Goal: Information Seeking & Learning: Learn about a topic

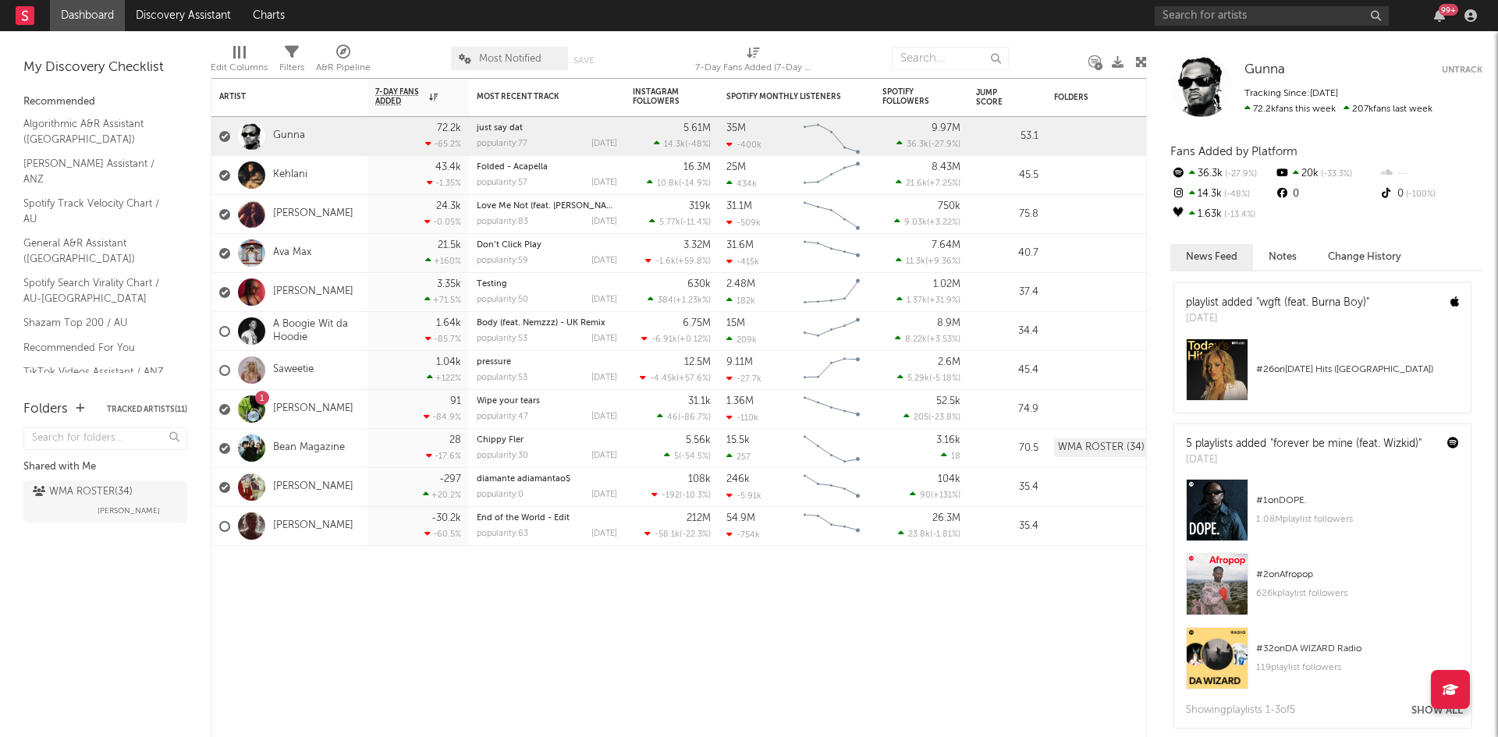
click at [1200, 86] on div at bounding box center [1201, 86] width 62 height 62
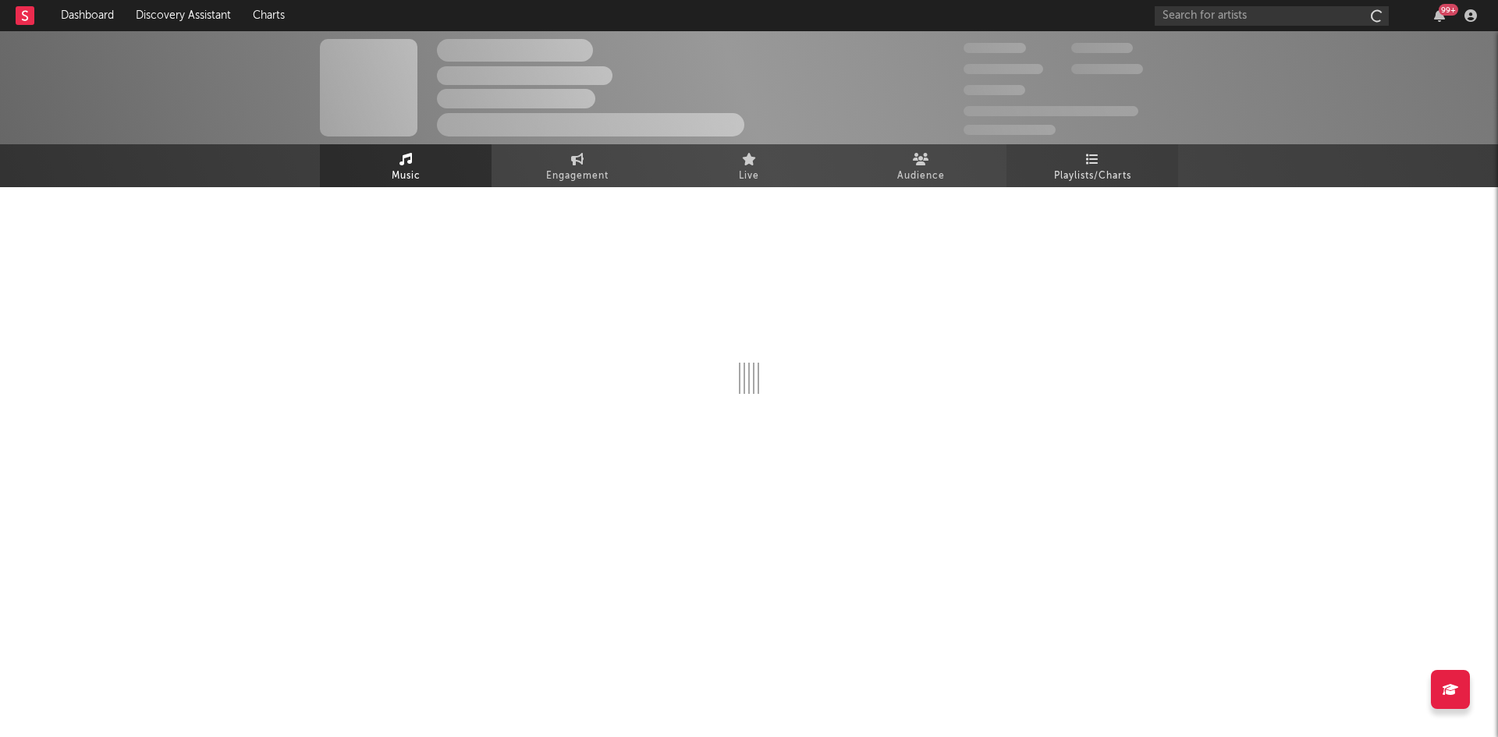
click at [1092, 169] on span "Playlists/Charts" at bounding box center [1092, 176] width 77 height 19
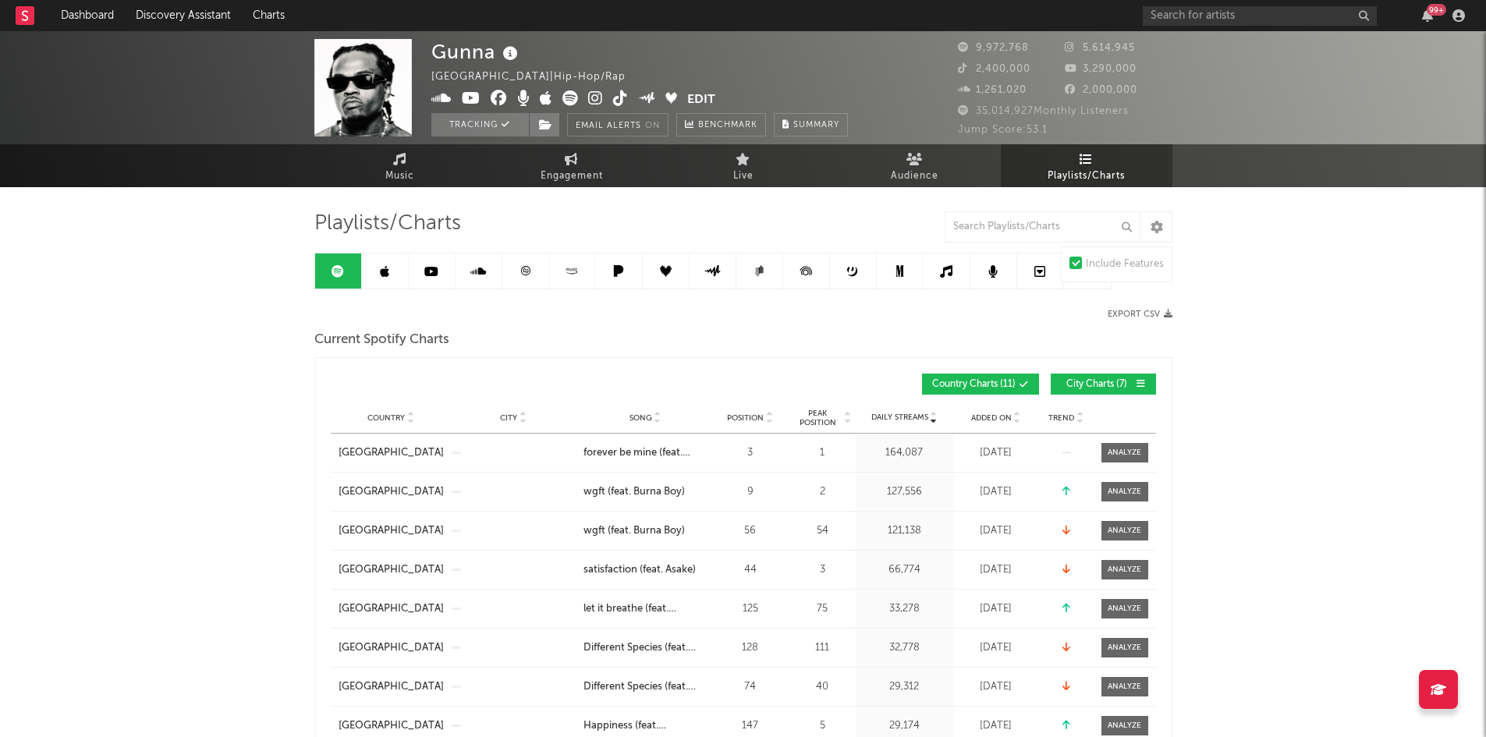
click at [739, 345] on div "Current Spotify Charts" at bounding box center [743, 340] width 858 height 27
click at [374, 416] on span "Country" at bounding box center [386, 418] width 37 height 9
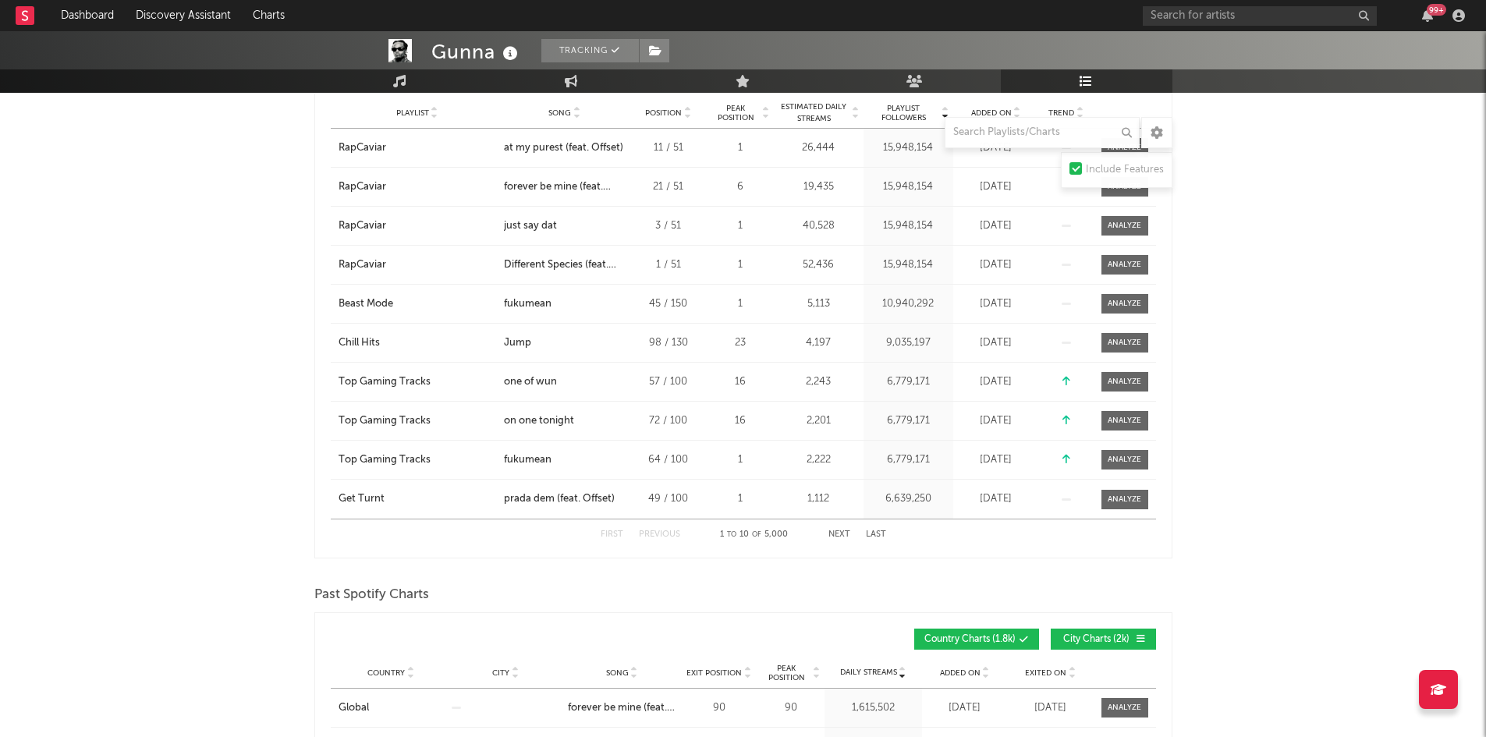
scroll to position [780, 0]
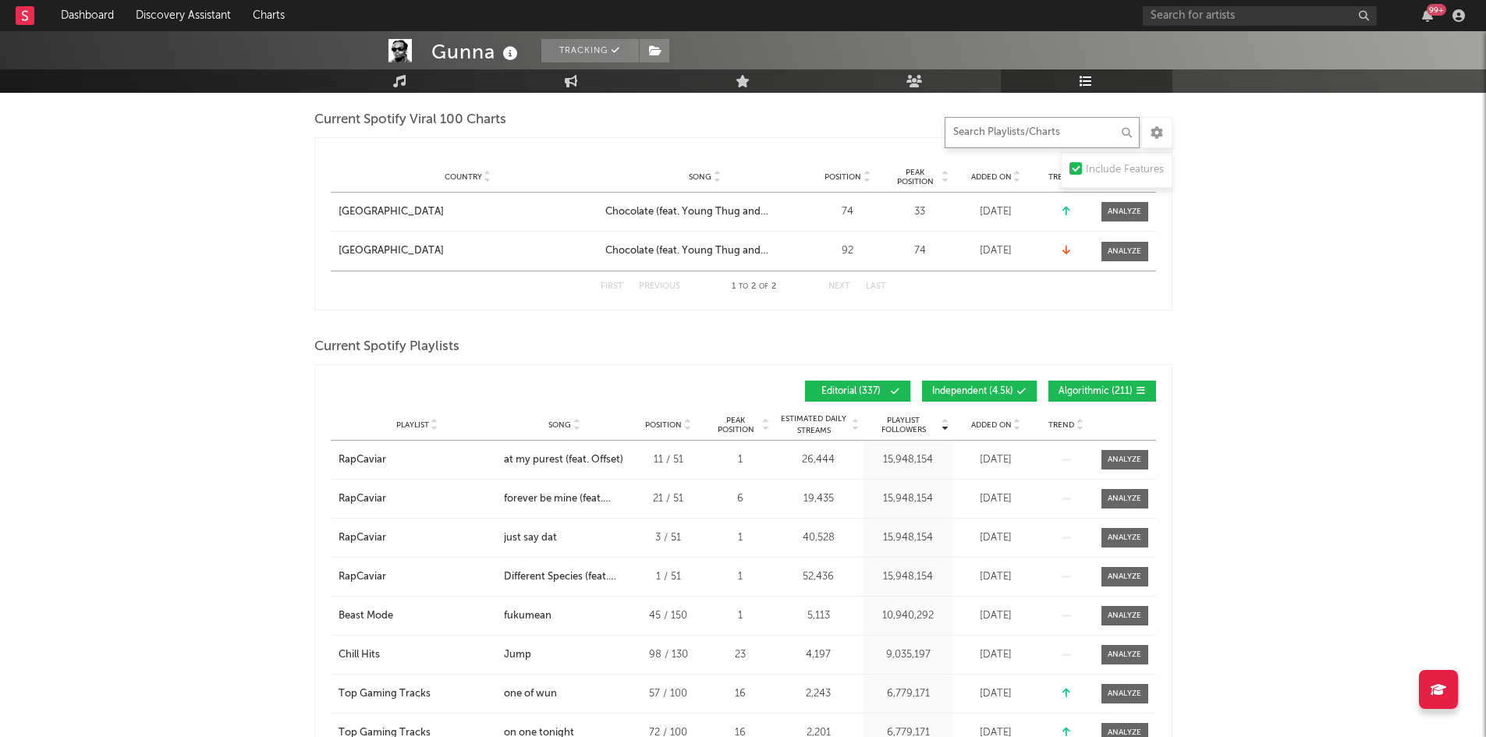
click at [1026, 128] on input "text" at bounding box center [1042, 132] width 195 height 31
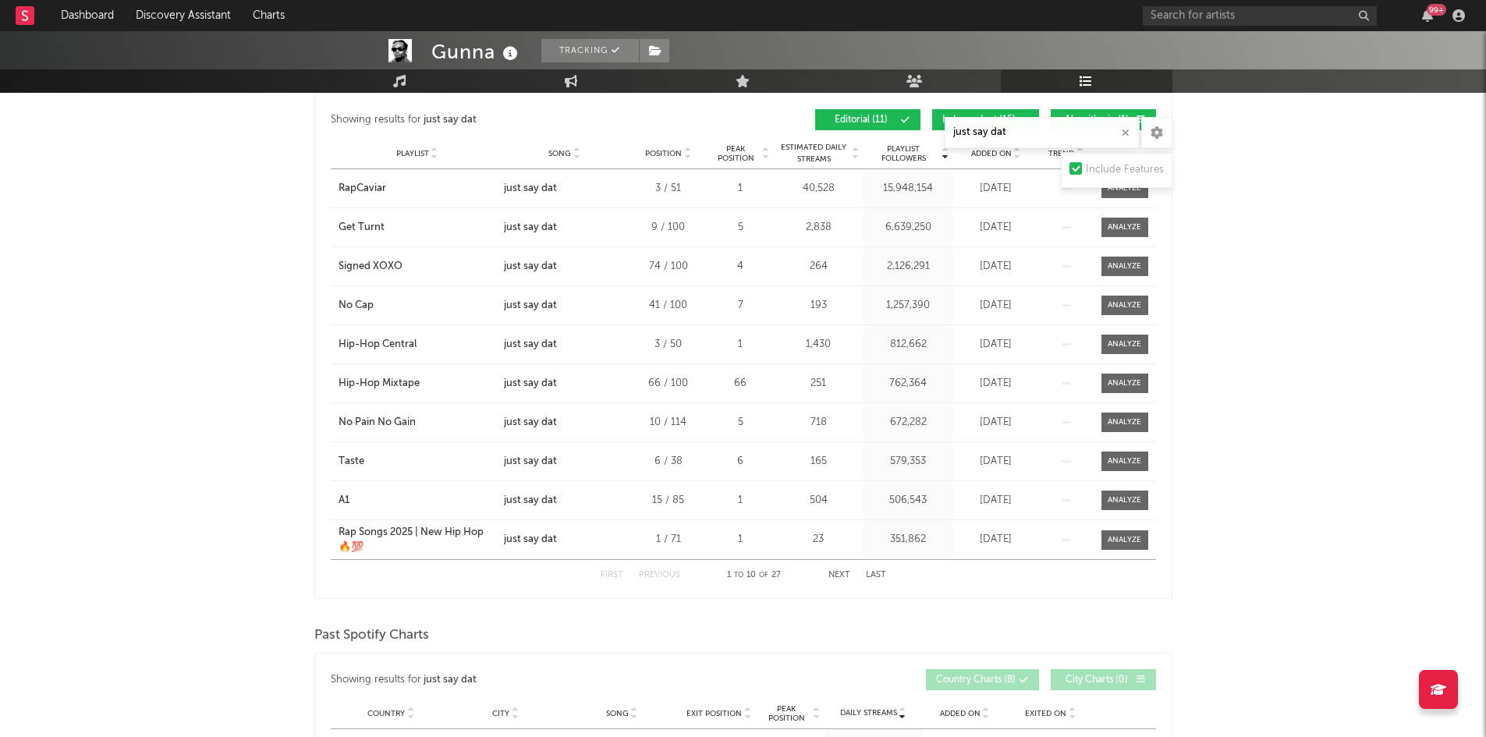
scroll to position [624, 0]
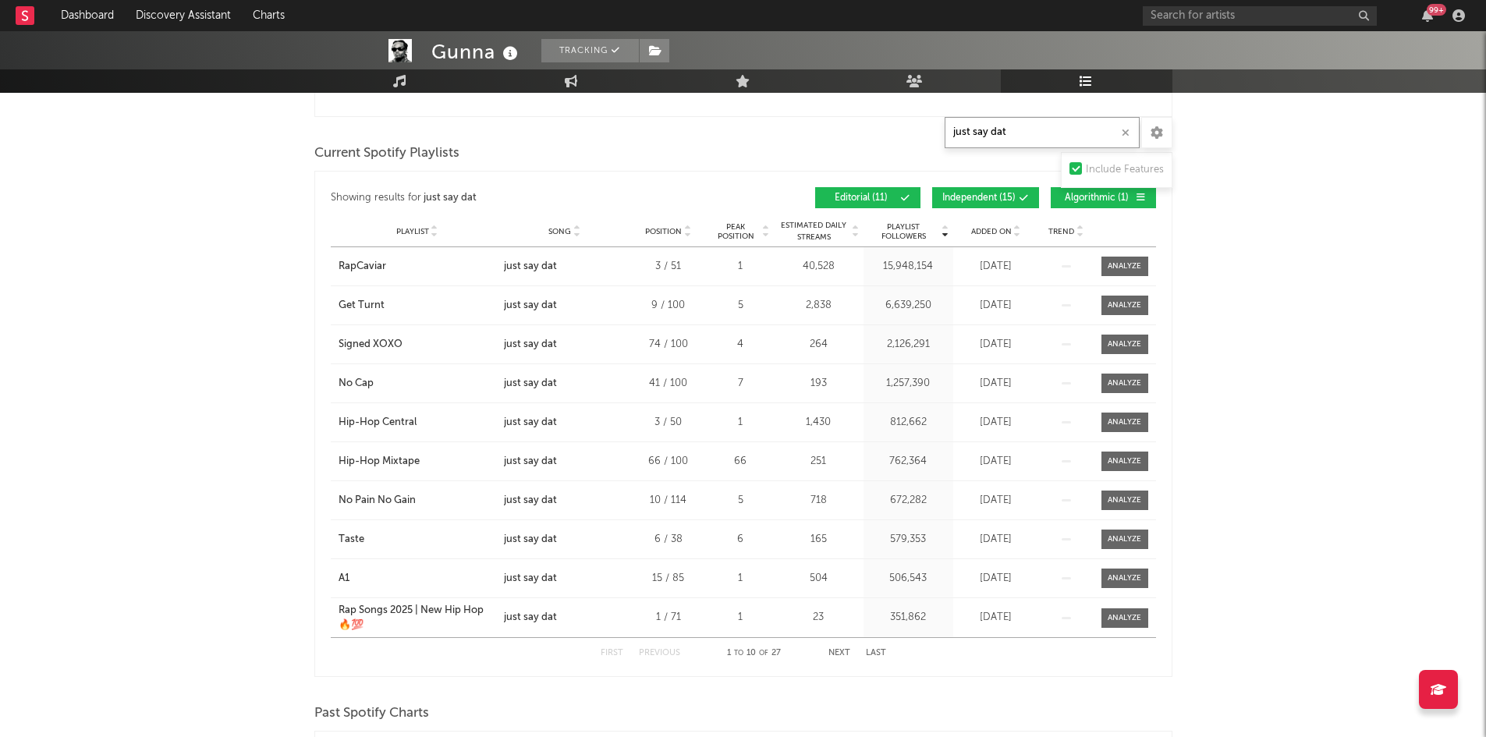
click at [845, 652] on button "Next" at bounding box center [840, 653] width 22 height 9
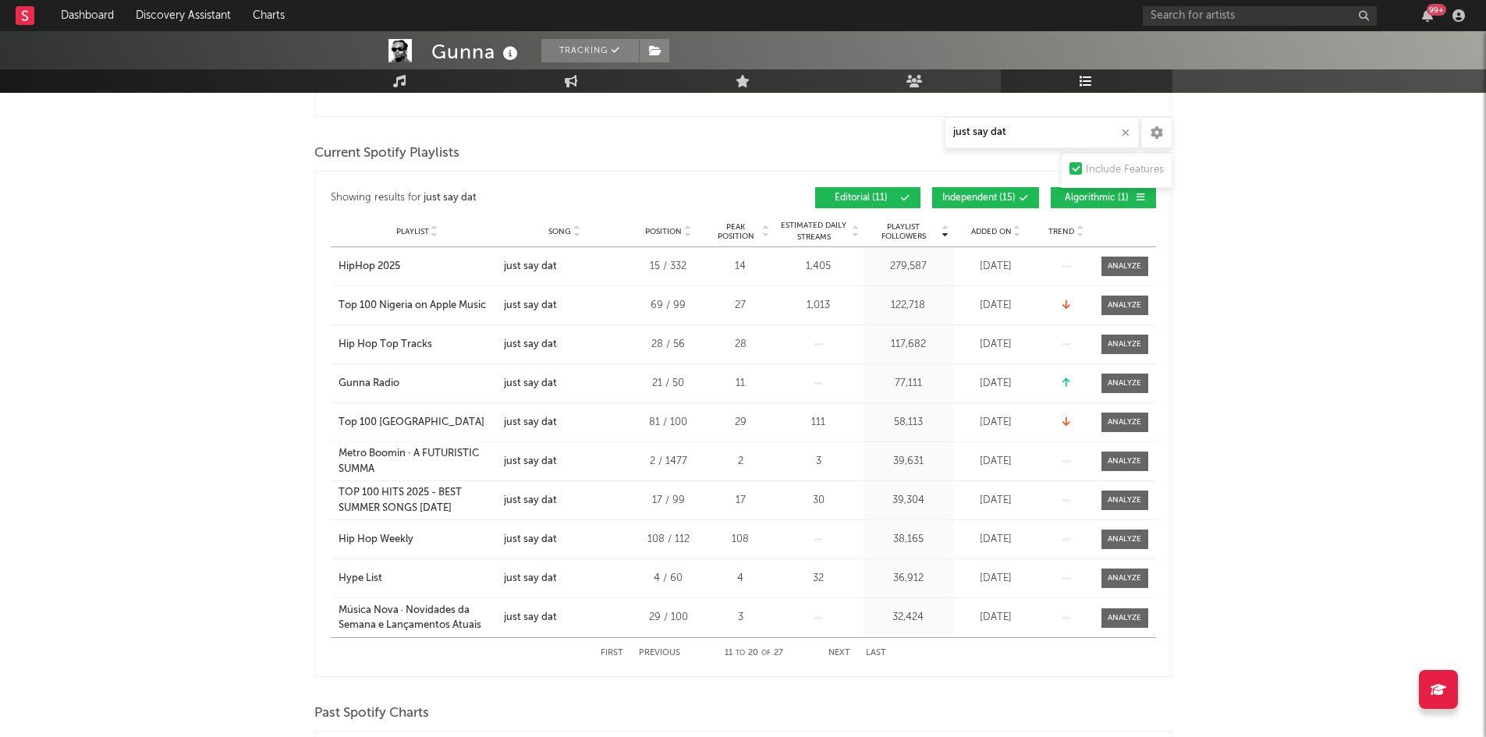
click at [989, 194] on span "Independent ( 15 )" at bounding box center [979, 198] width 73 height 9
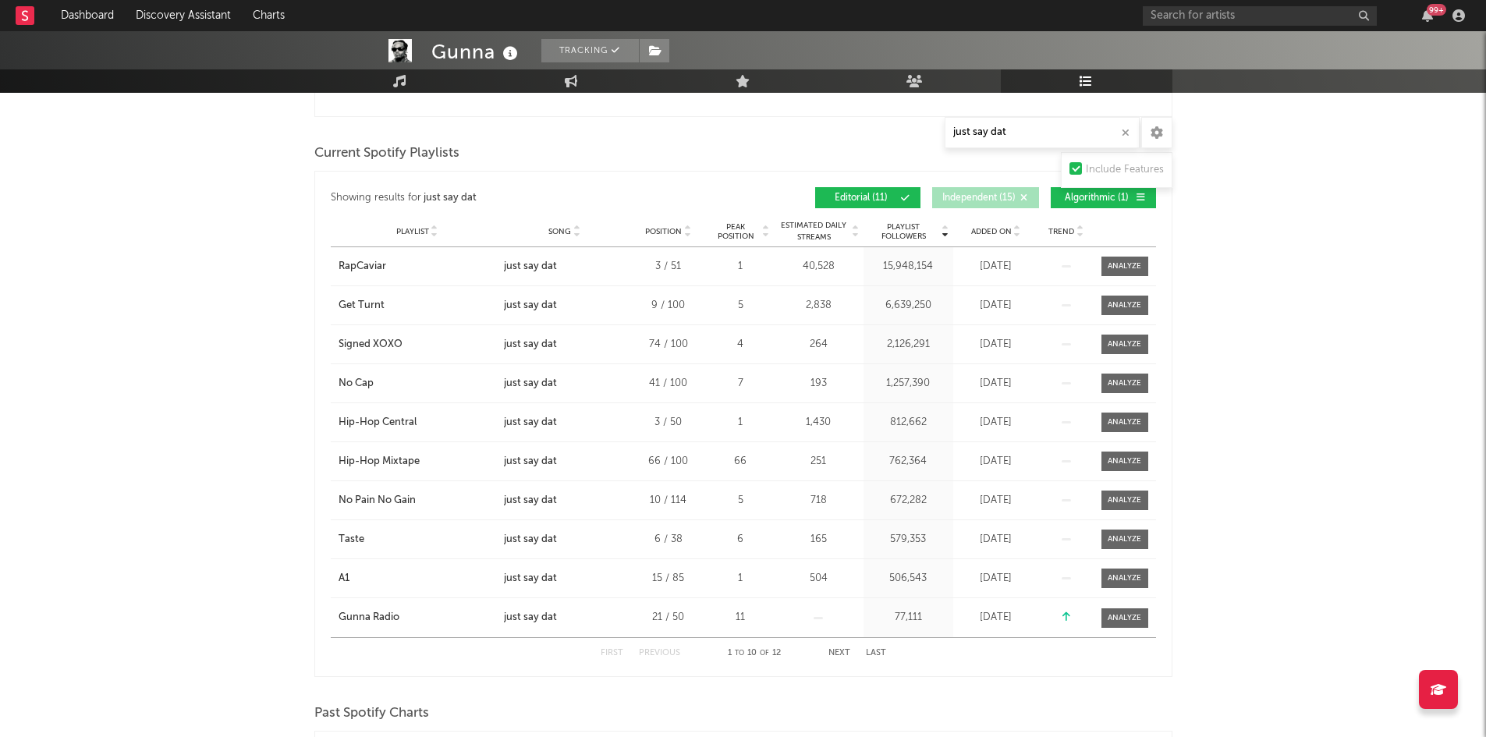
click at [1073, 196] on span "Algorithmic ( 1 )" at bounding box center [1097, 198] width 72 height 9
click at [1368, 415] on div "Gunna Tracking [GEOGRAPHIC_DATA] | Hip-Hop/Rap Edit Tracking Email Alerts On Be…" at bounding box center [743, 719] width 1486 height 2624
click at [839, 651] on button "Next" at bounding box center [840, 653] width 22 height 9
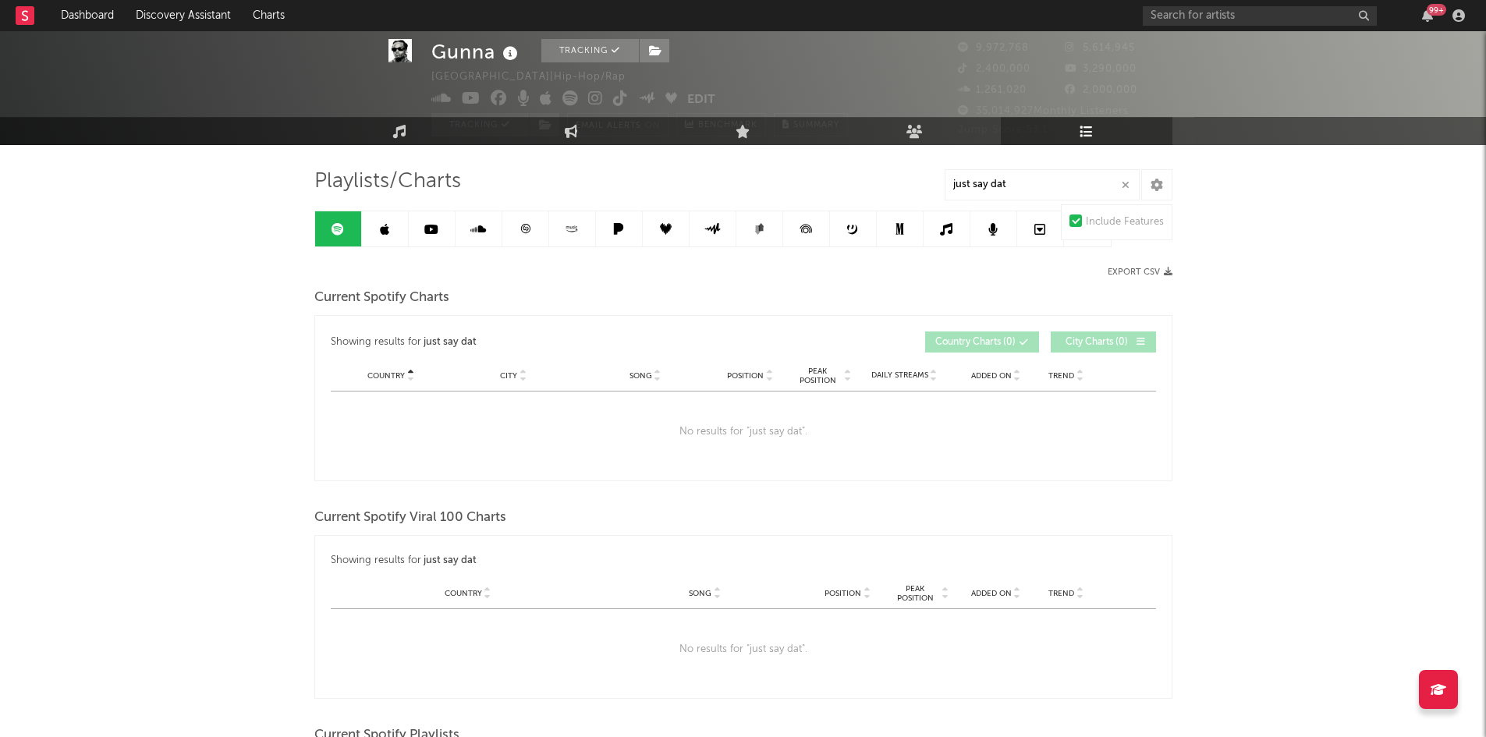
scroll to position [0, 0]
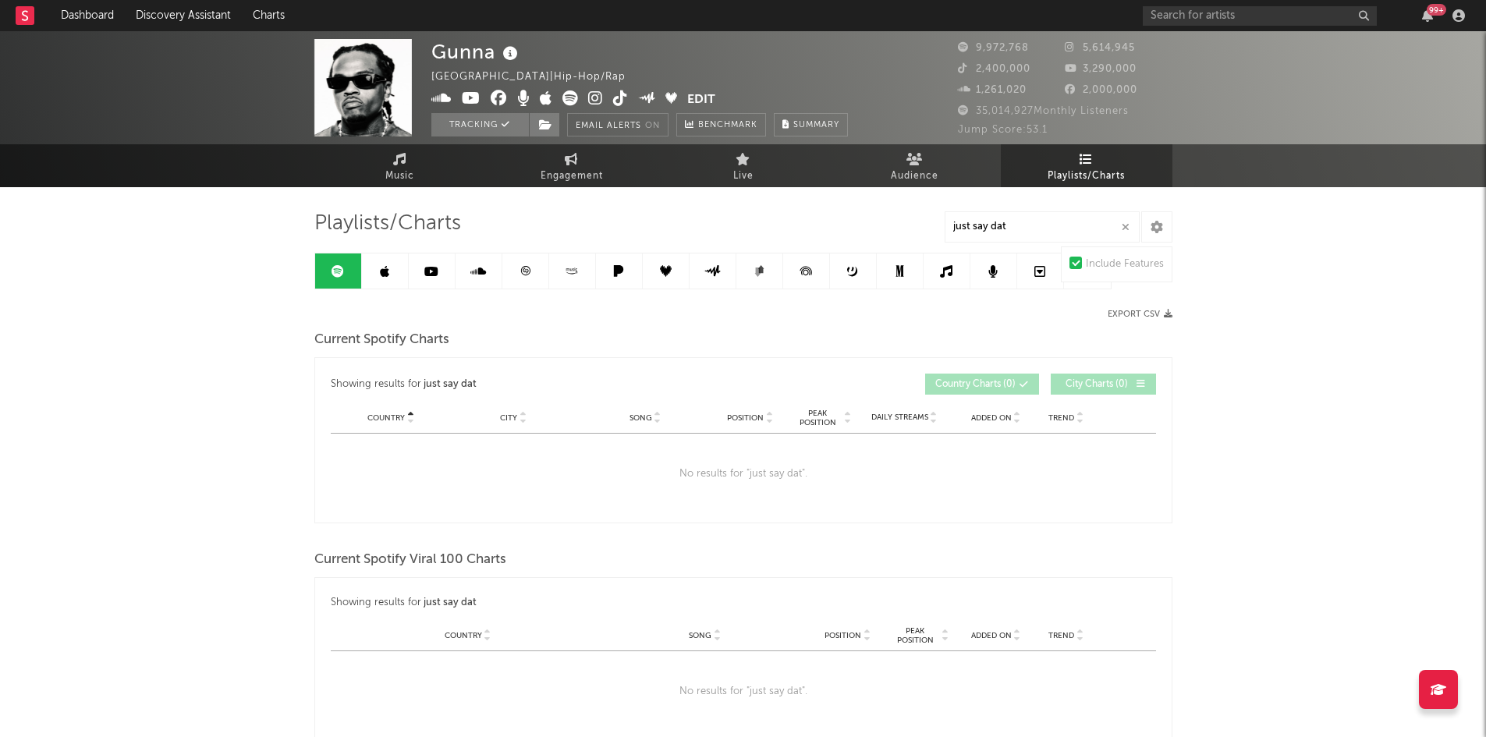
click at [378, 275] on link at bounding box center [385, 271] width 47 height 35
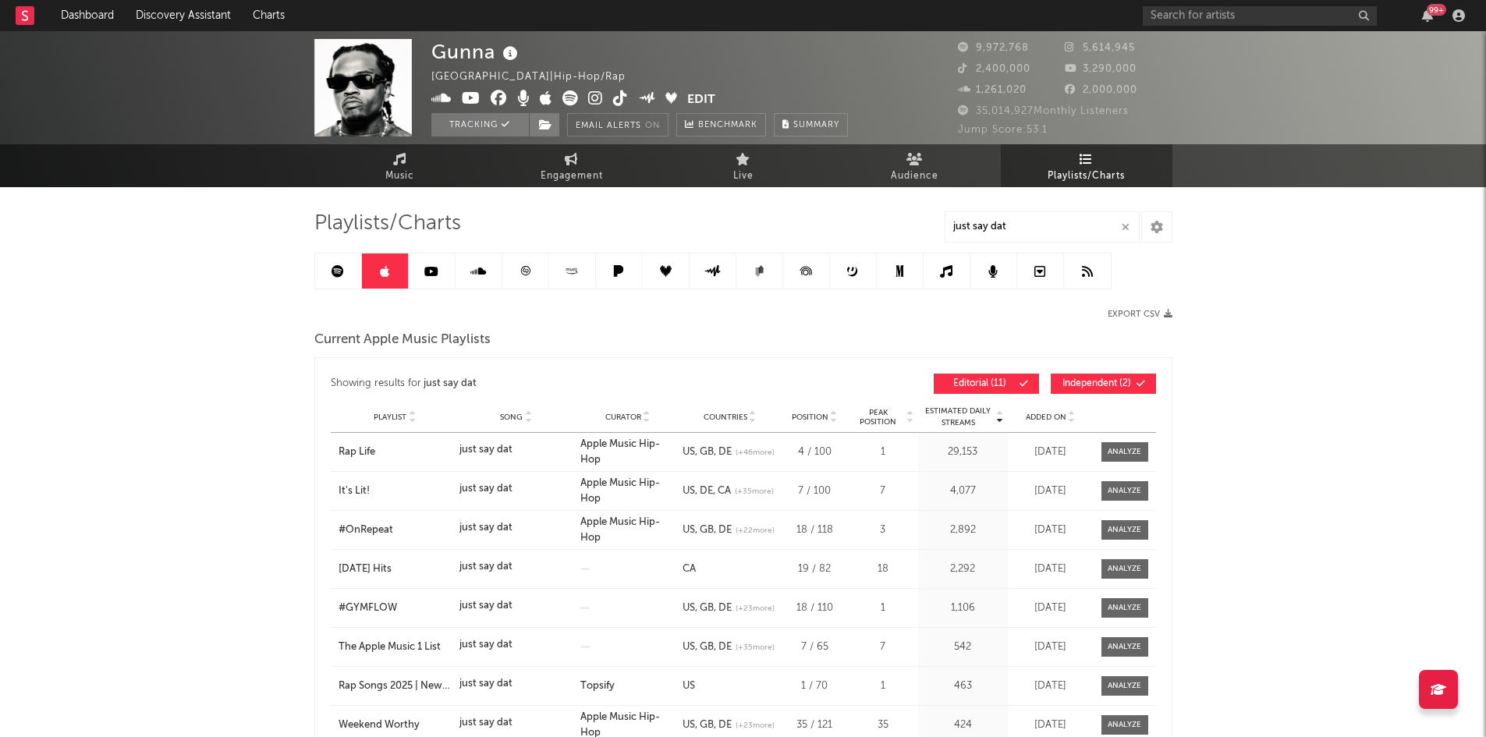
click at [1088, 382] on span "Independent ( 2 )" at bounding box center [1097, 383] width 72 height 9
click at [735, 344] on div "Current Apple Music Playlists" at bounding box center [743, 340] width 858 height 27
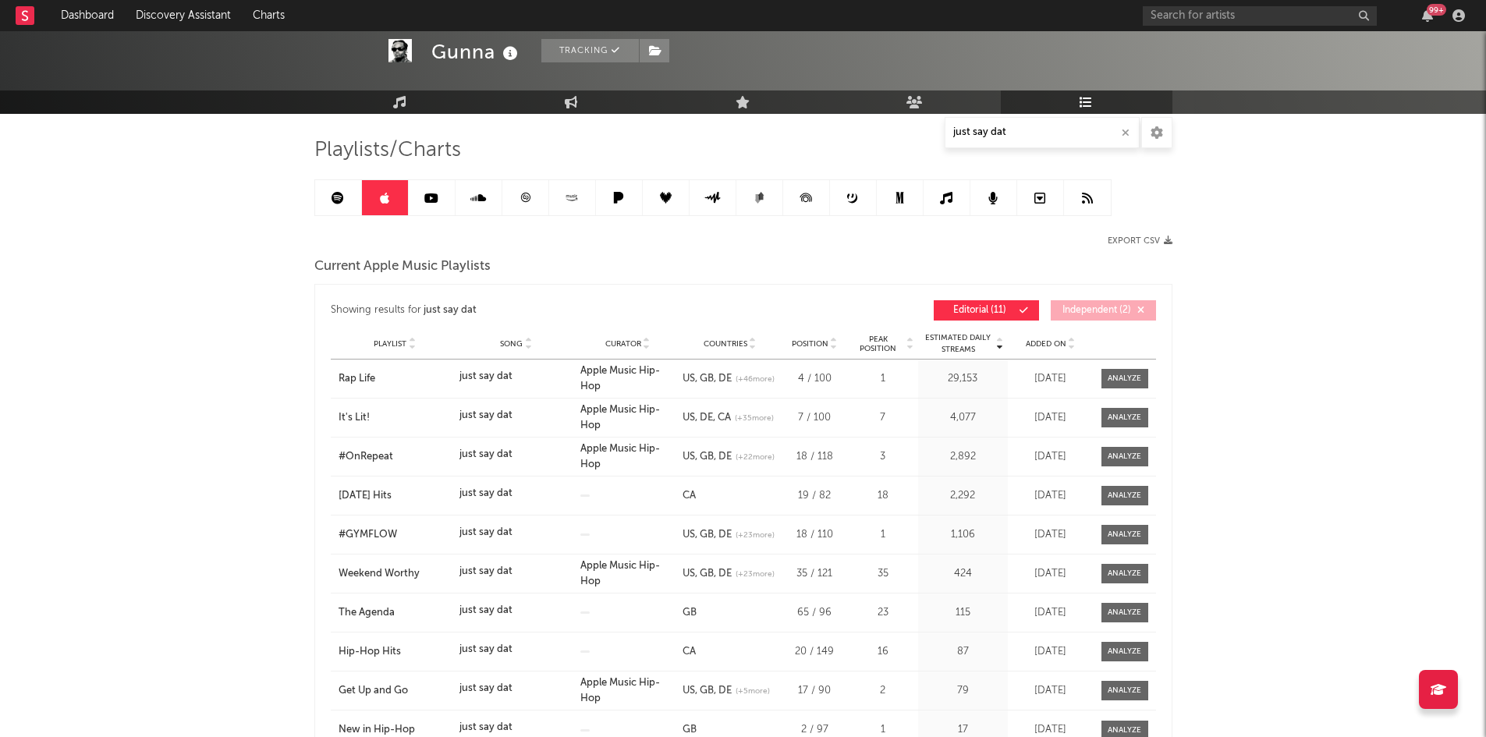
scroll to position [234, 0]
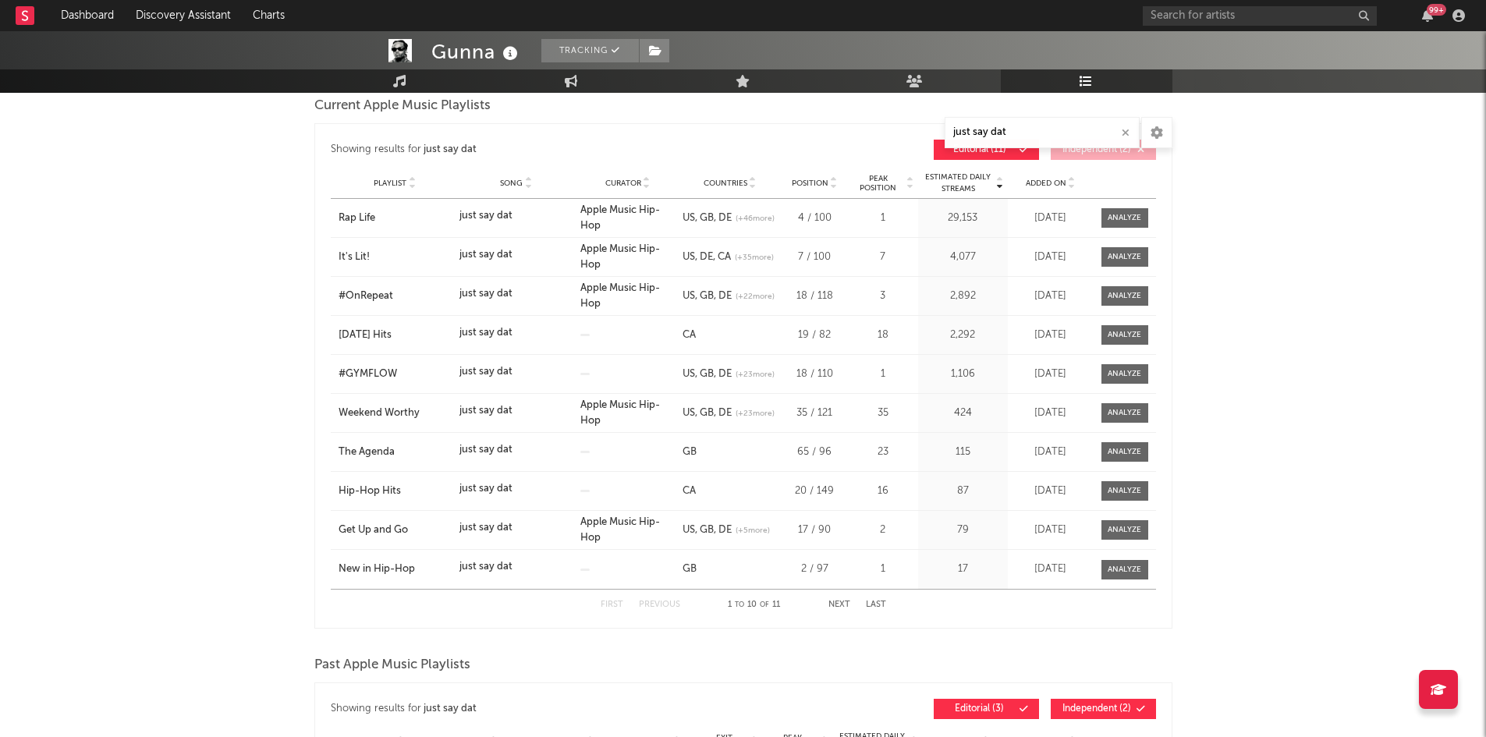
click at [838, 609] on button "Next" at bounding box center [840, 605] width 22 height 9
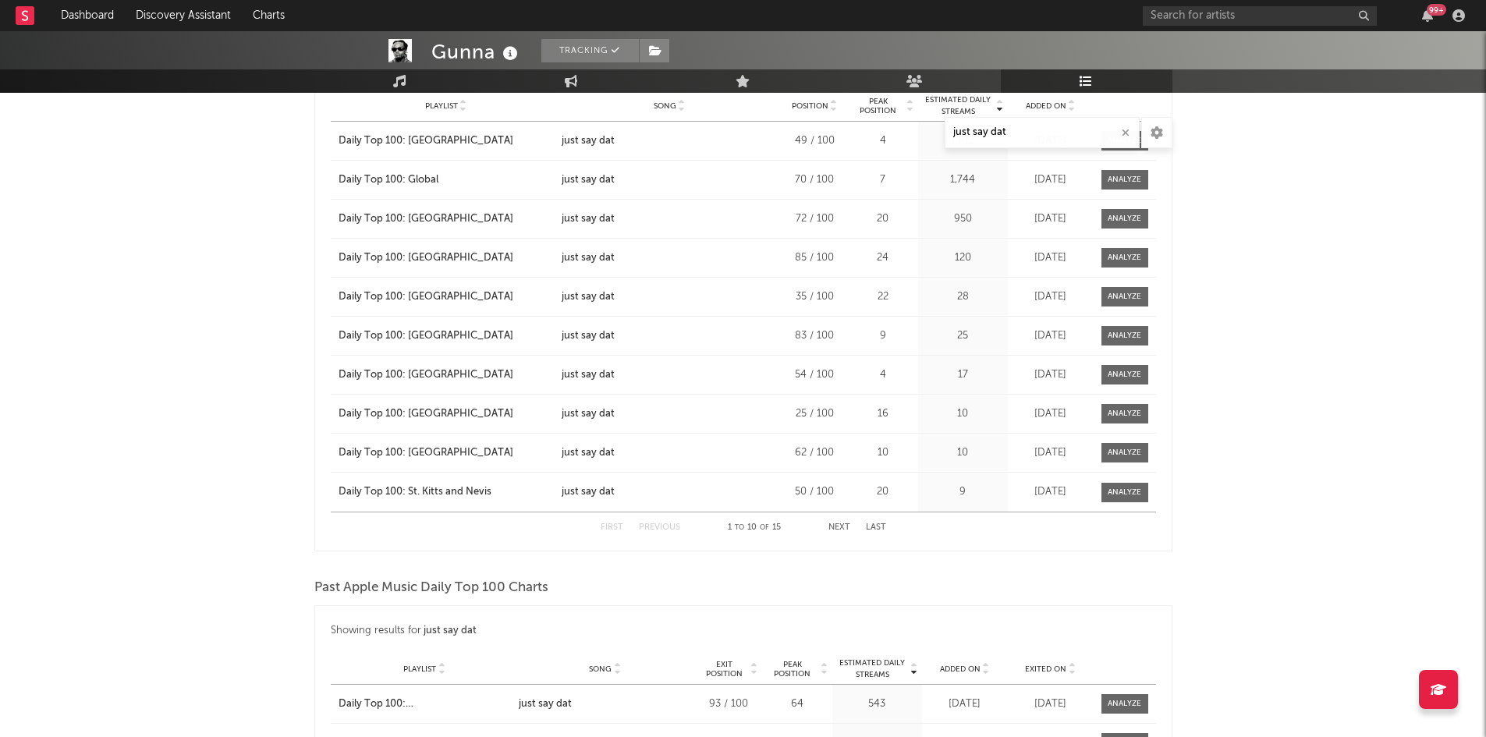
scroll to position [1248, 0]
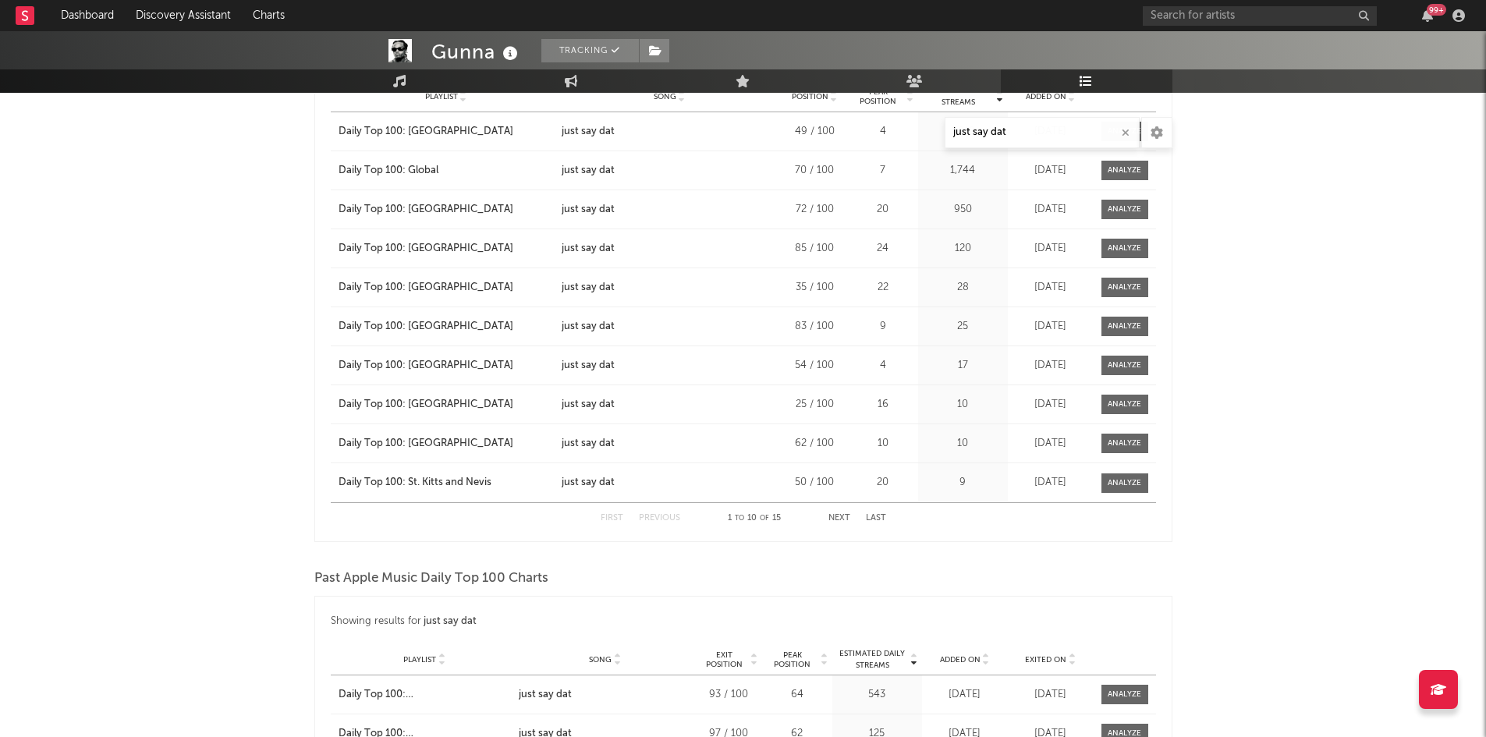
click at [838, 518] on button "Next" at bounding box center [840, 518] width 22 height 9
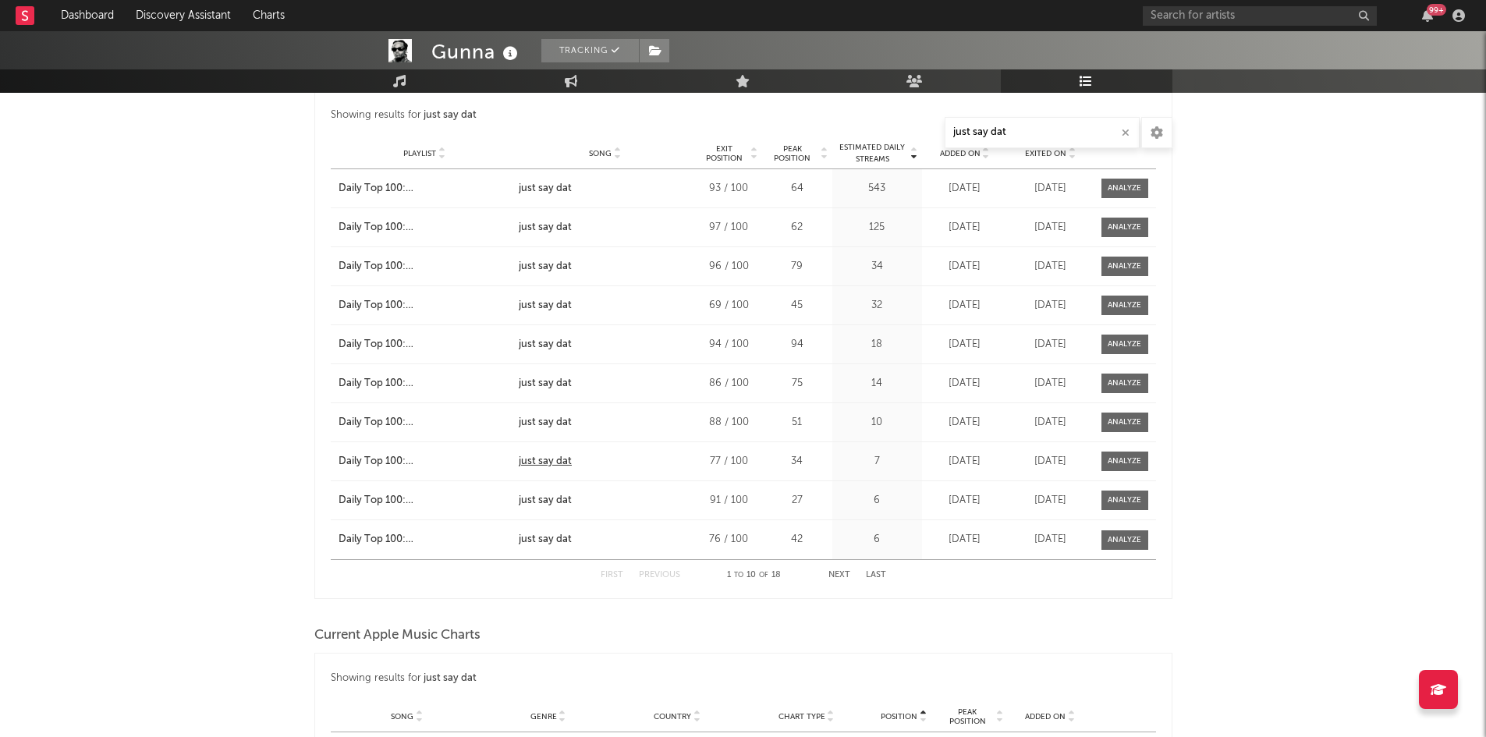
scroll to position [1795, 0]
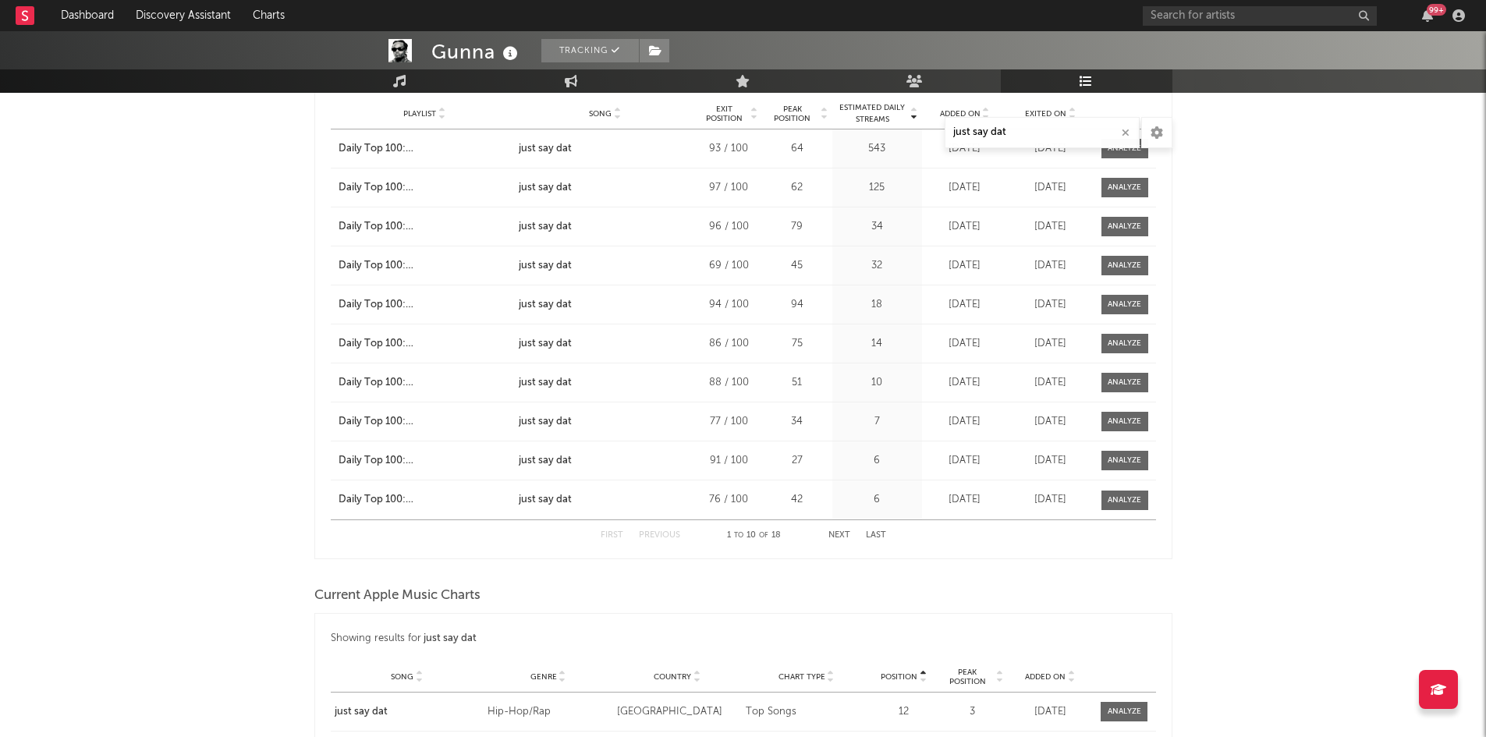
click at [843, 538] on button "Next" at bounding box center [840, 535] width 22 height 9
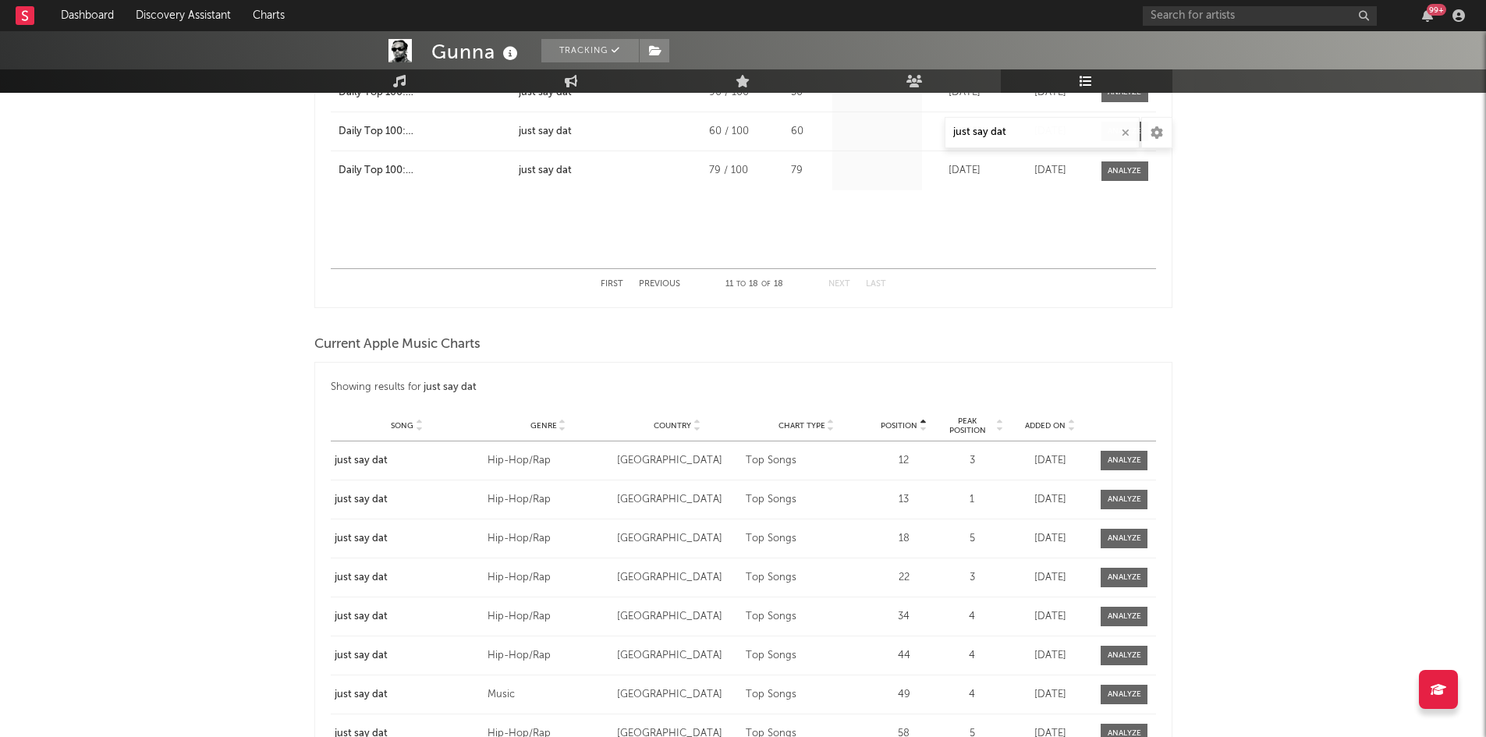
scroll to position [2107, 0]
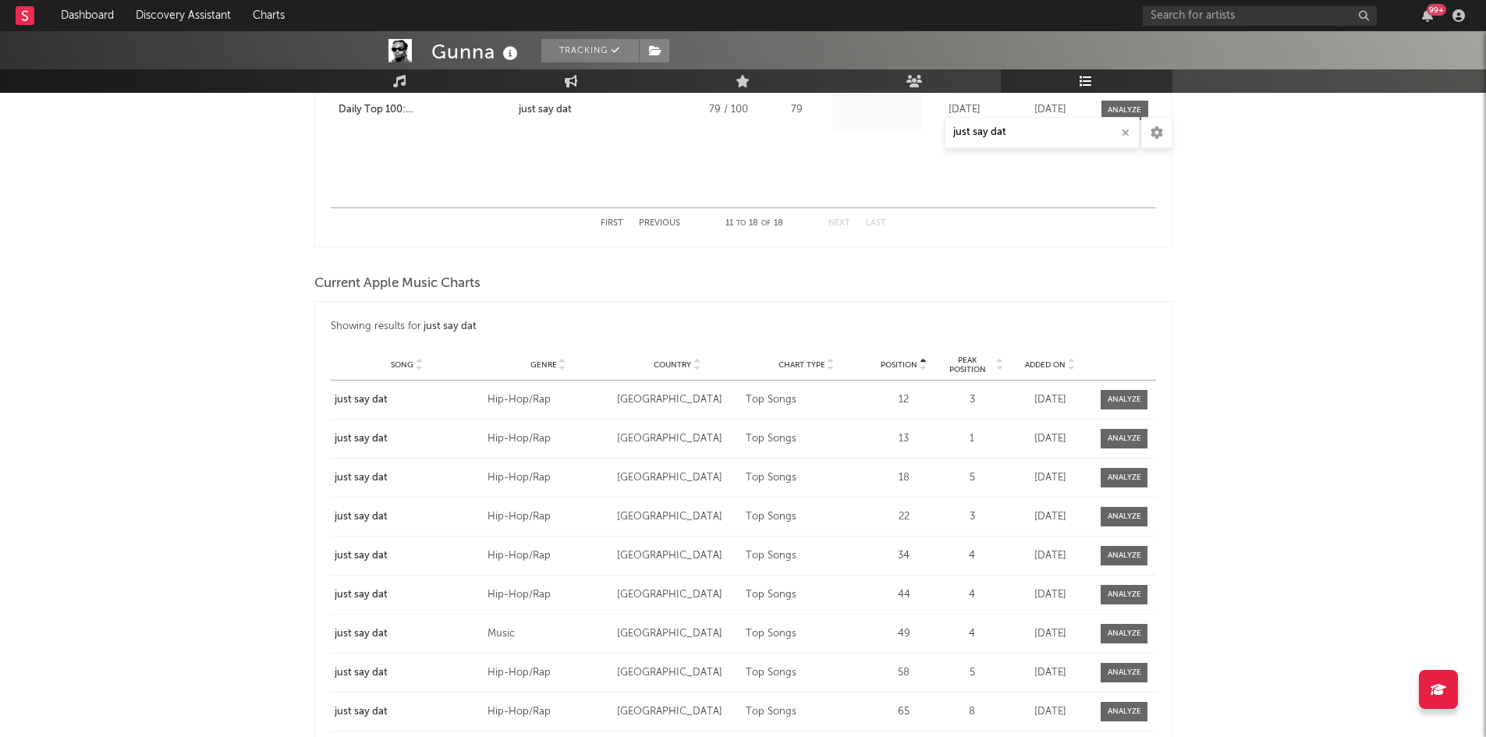
click at [673, 369] on span "Country" at bounding box center [672, 364] width 37 height 9
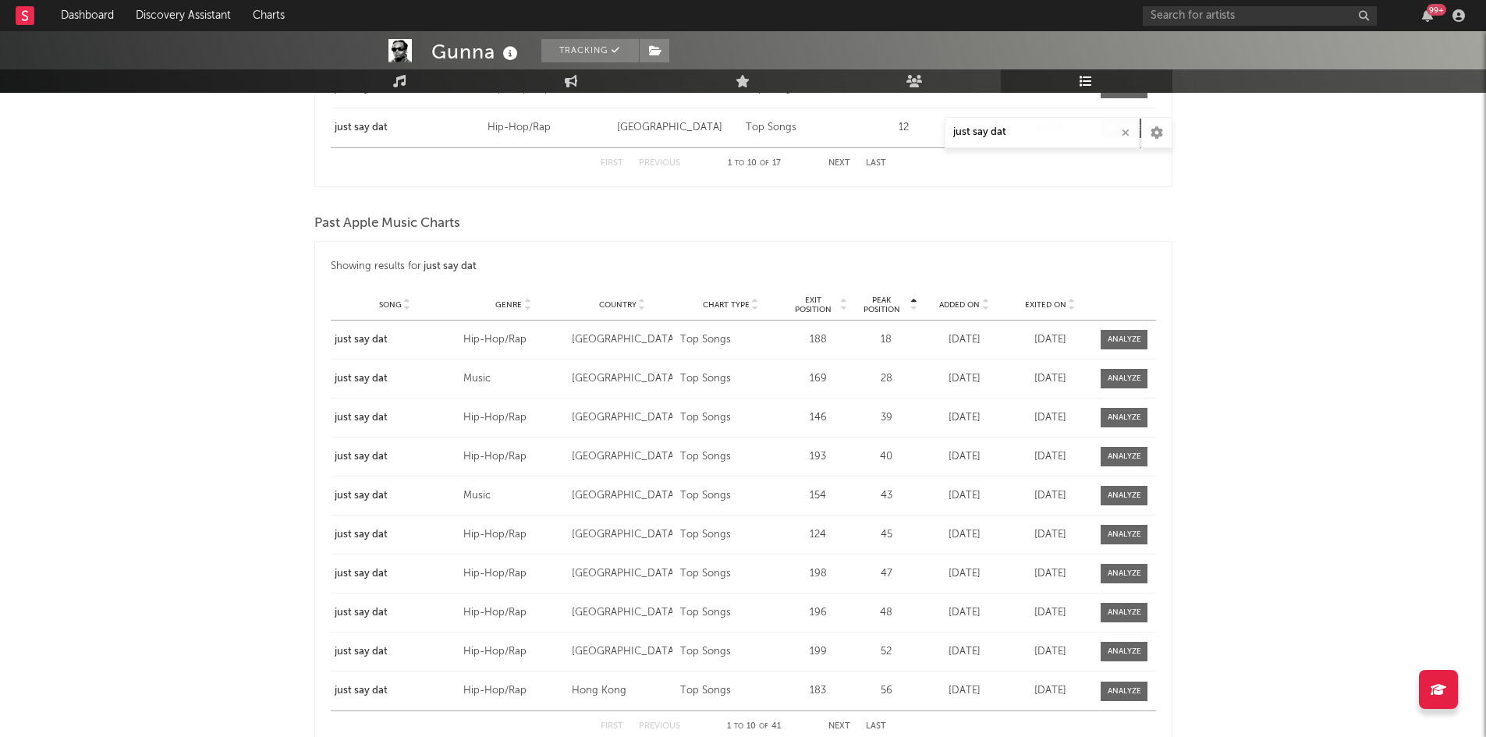
scroll to position [2731, 0]
click at [611, 307] on span "Country" at bounding box center [617, 304] width 37 height 9
click at [621, 300] on span "Country" at bounding box center [617, 304] width 37 height 9
click at [849, 722] on button "Next" at bounding box center [840, 726] width 22 height 9
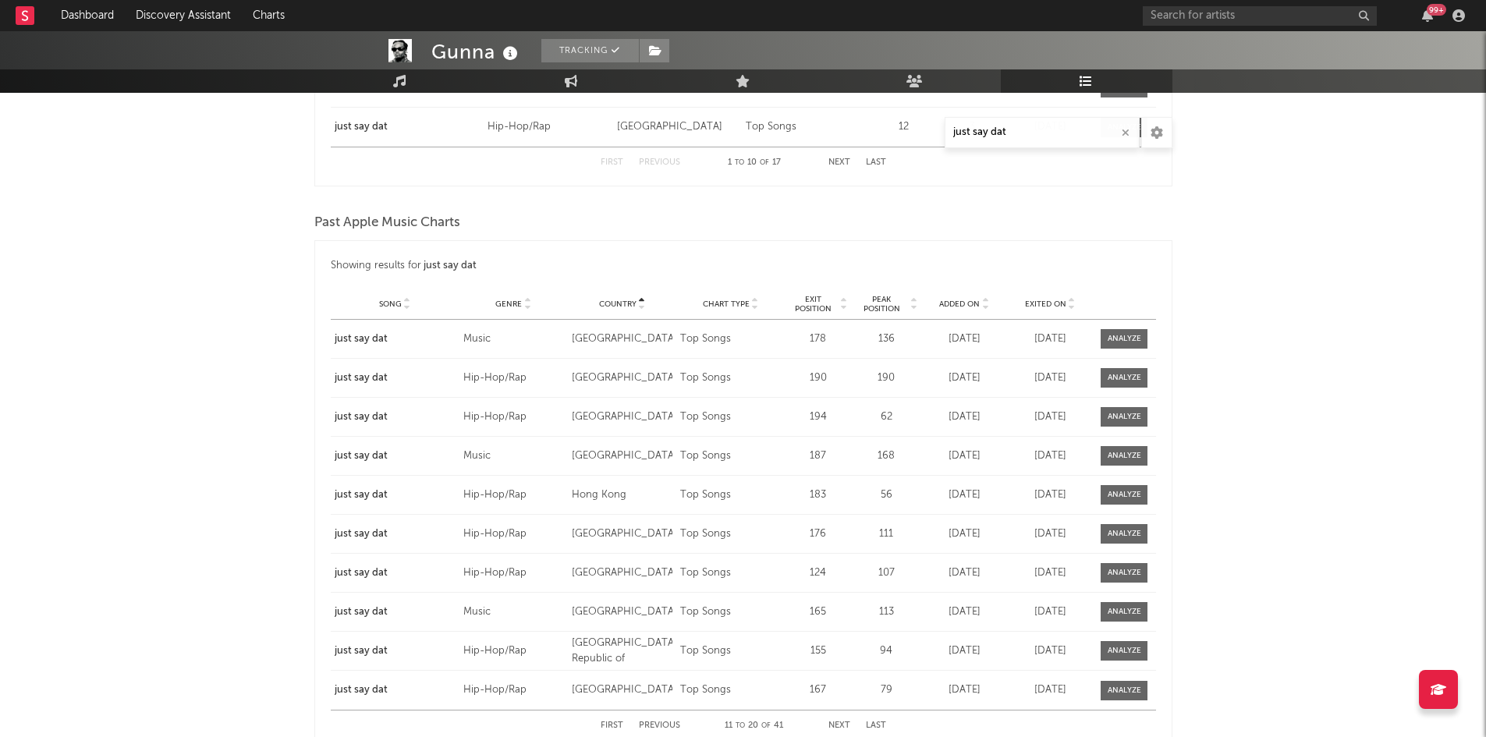
click at [849, 722] on button "Next" at bounding box center [840, 726] width 22 height 9
click at [880, 728] on button "Last" at bounding box center [876, 726] width 20 height 9
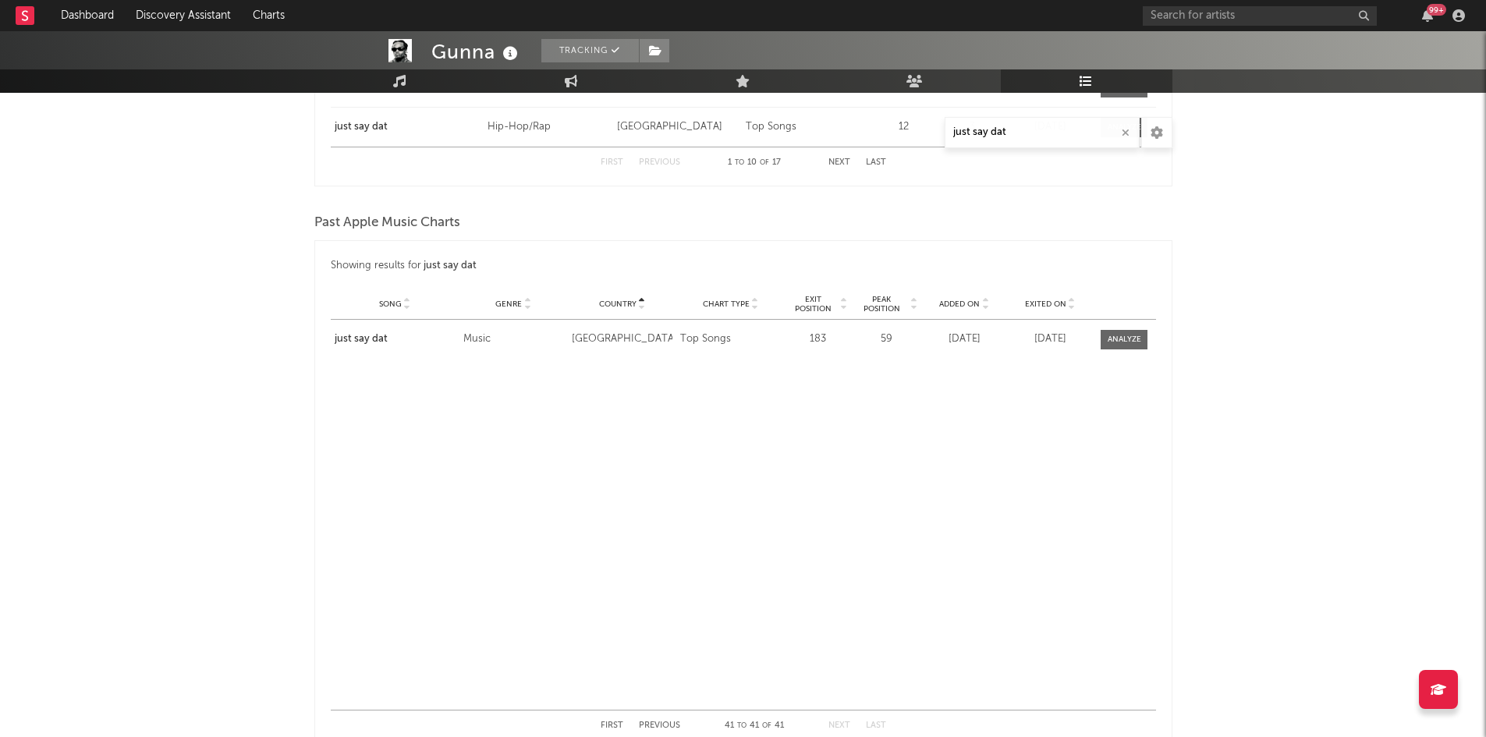
click at [880, 728] on button "Last" at bounding box center [876, 726] width 20 height 9
click at [668, 726] on button "Previous" at bounding box center [659, 726] width 41 height 9
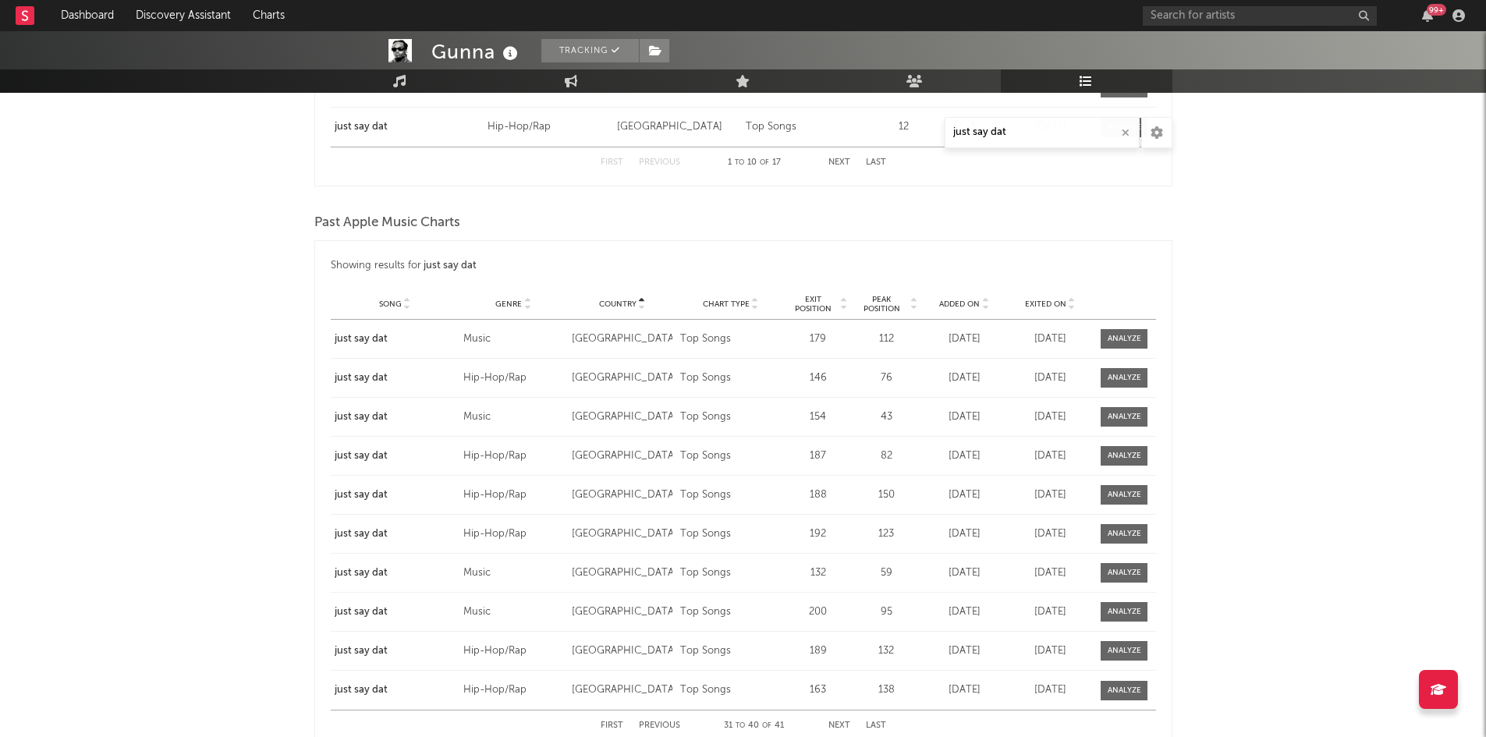
click at [661, 724] on button "Previous" at bounding box center [659, 726] width 41 height 9
click at [836, 727] on button "Next" at bounding box center [840, 726] width 22 height 9
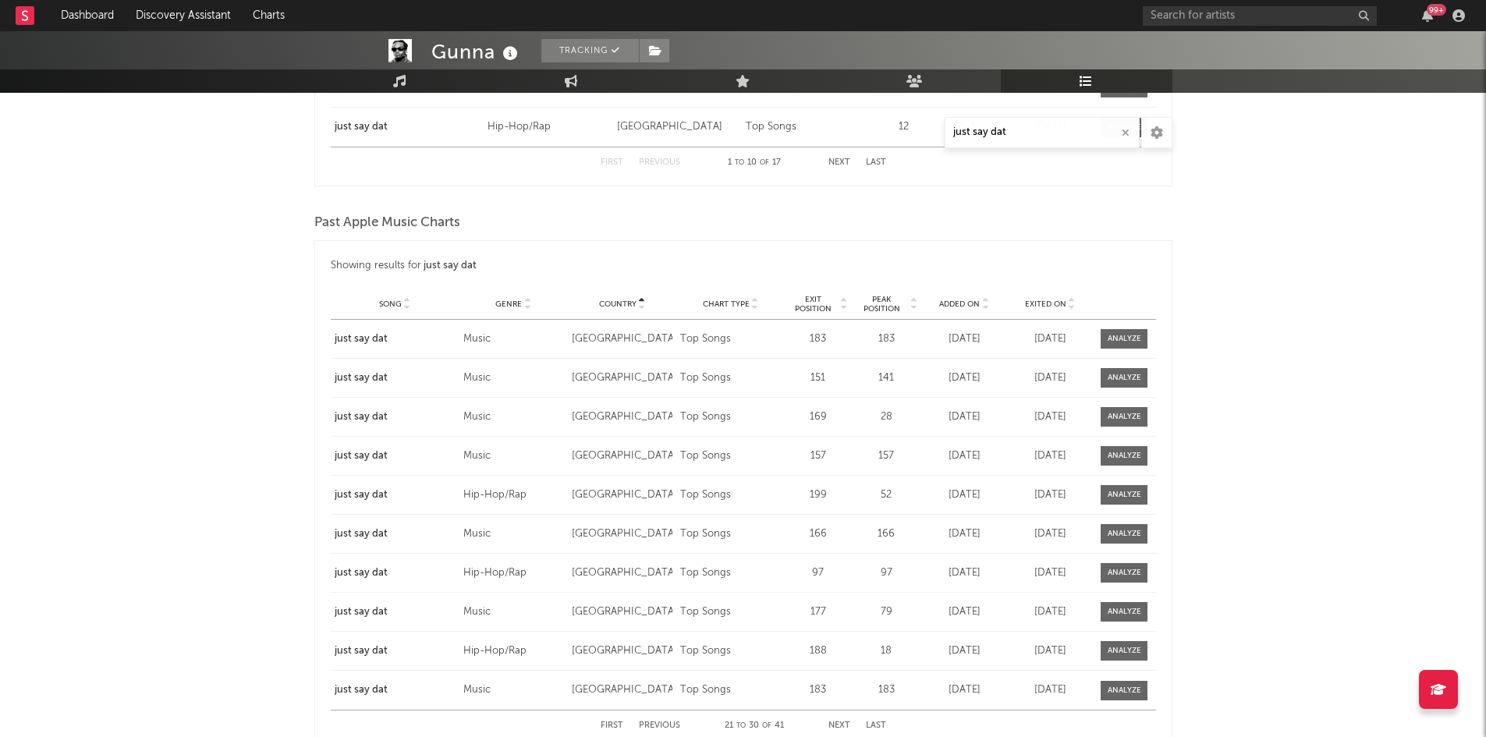
scroll to position [2809, 0]
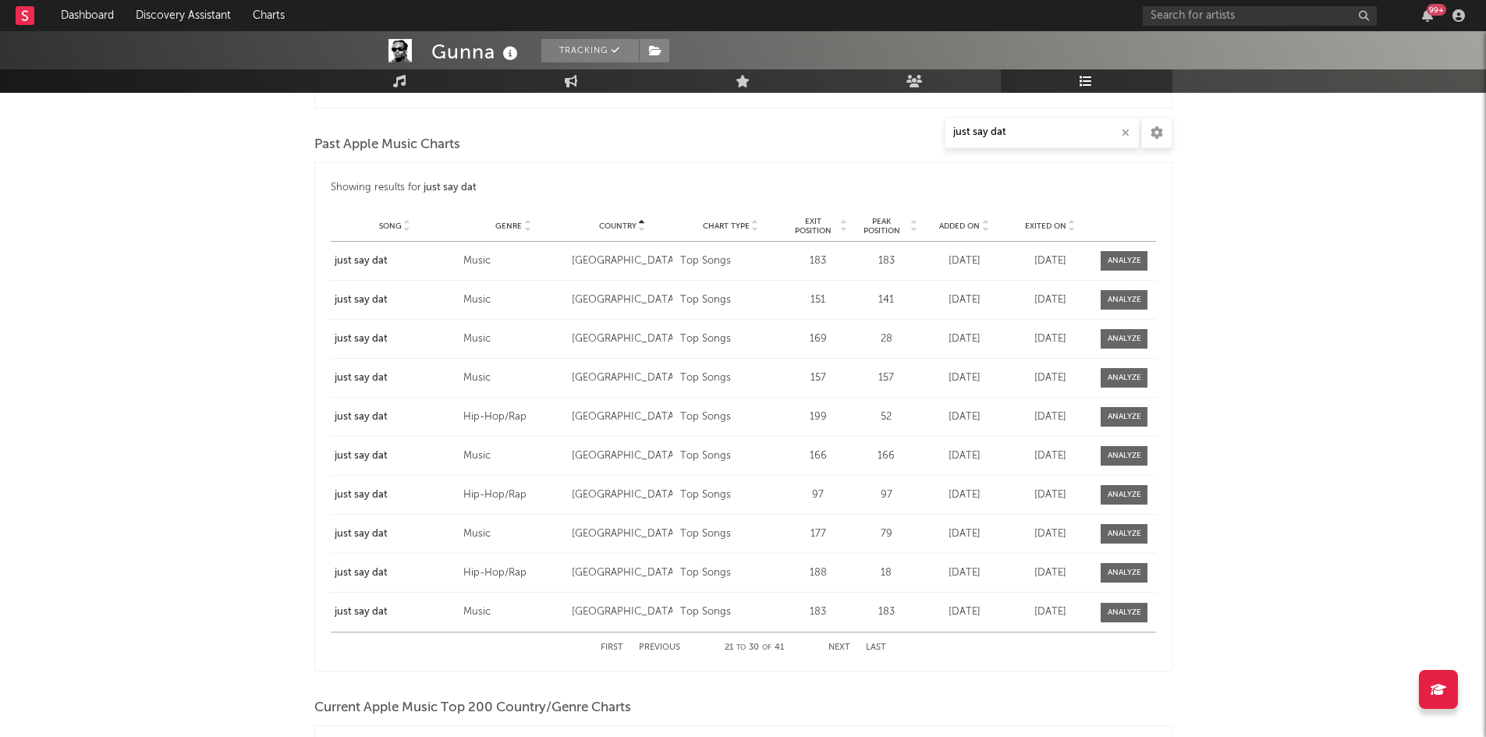
click at [844, 649] on button "Next" at bounding box center [840, 648] width 22 height 9
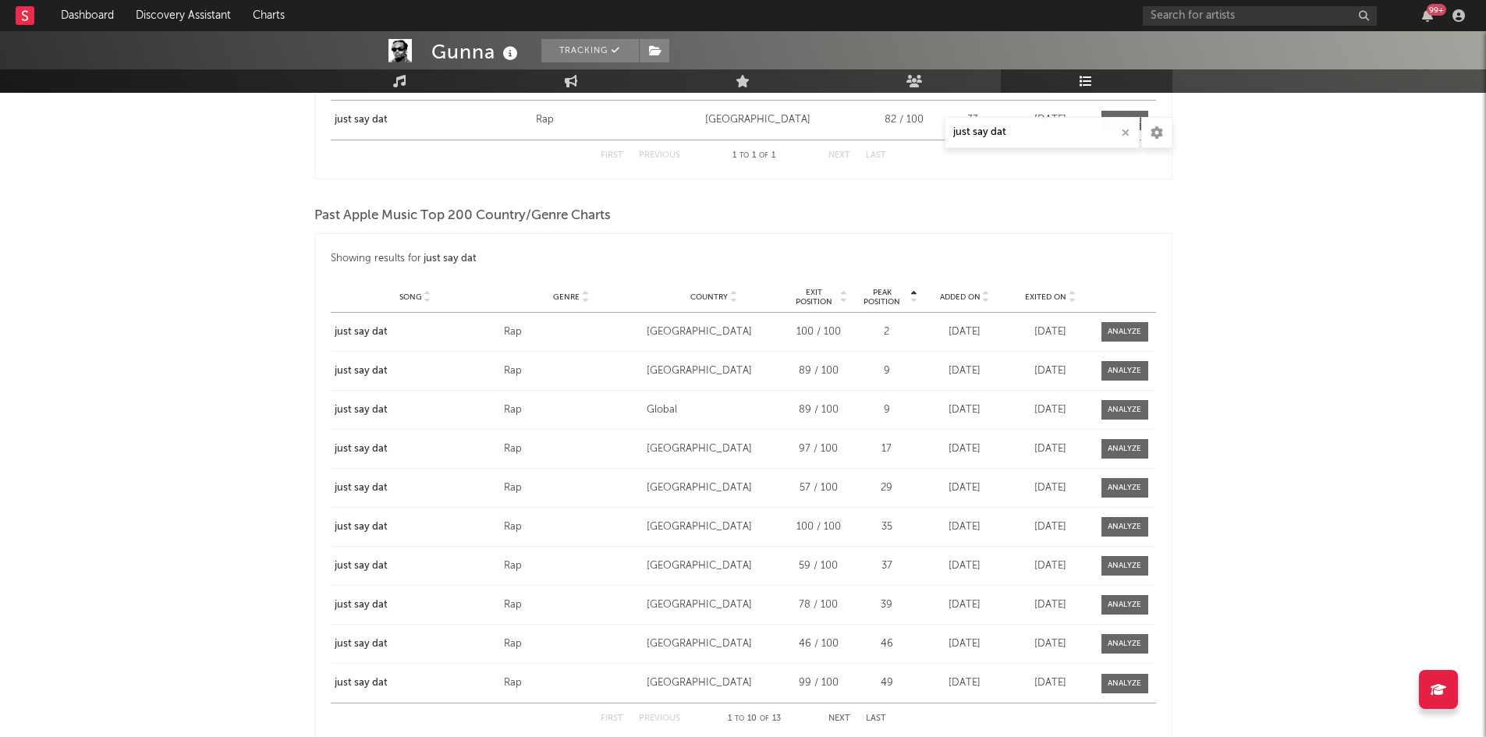
scroll to position [3589, 0]
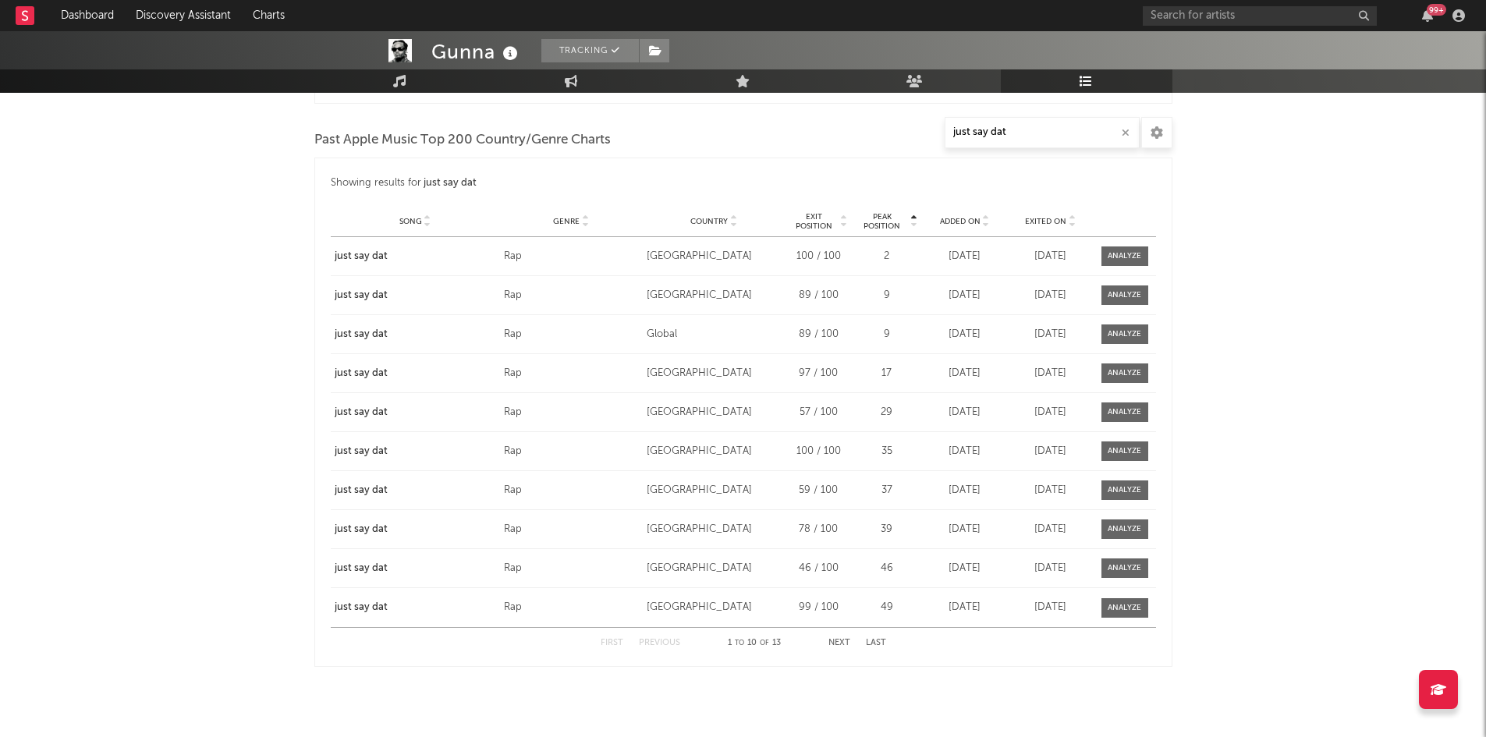
click at [698, 226] on div "Country" at bounding box center [714, 221] width 135 height 12
click at [841, 643] on button "Next" at bounding box center [840, 643] width 22 height 9
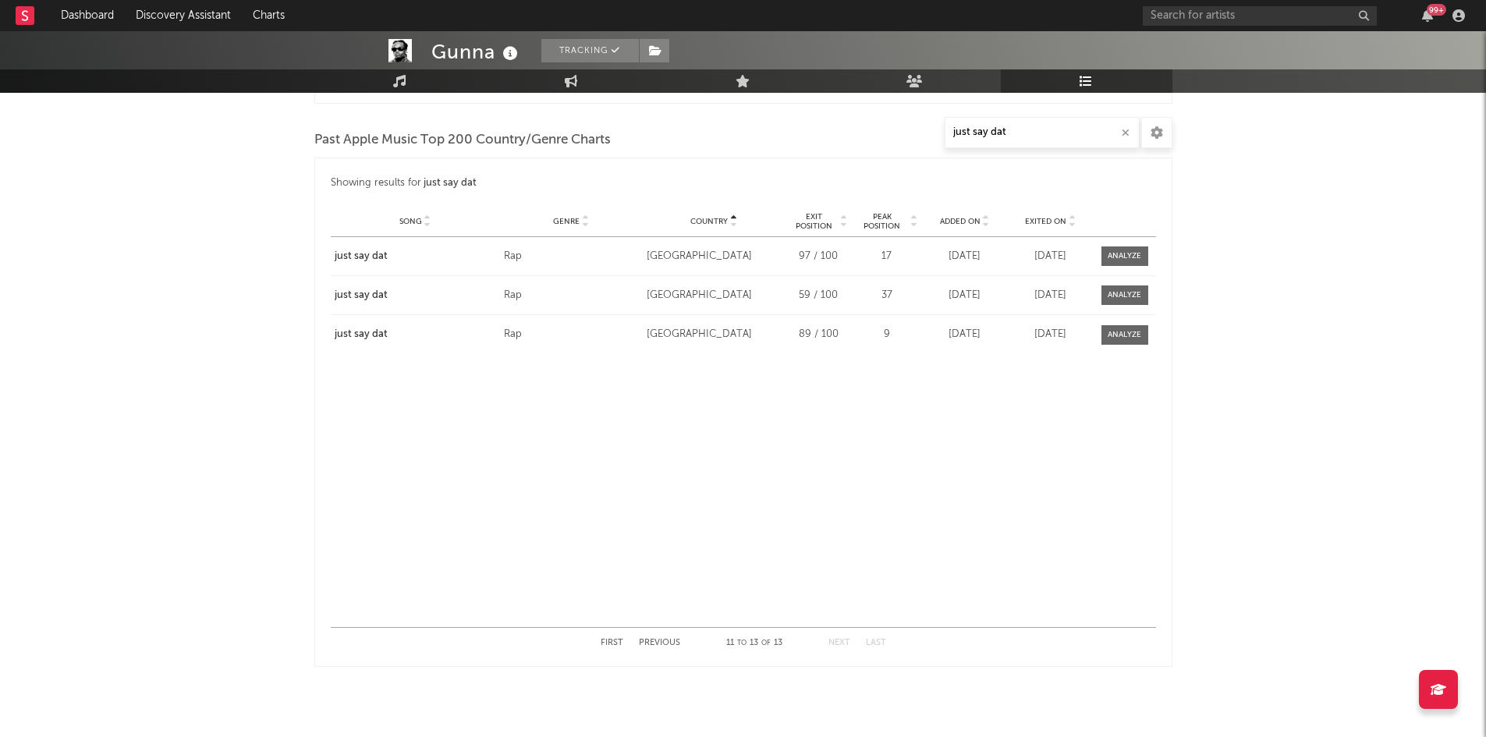
click at [666, 645] on button "Previous" at bounding box center [659, 643] width 41 height 9
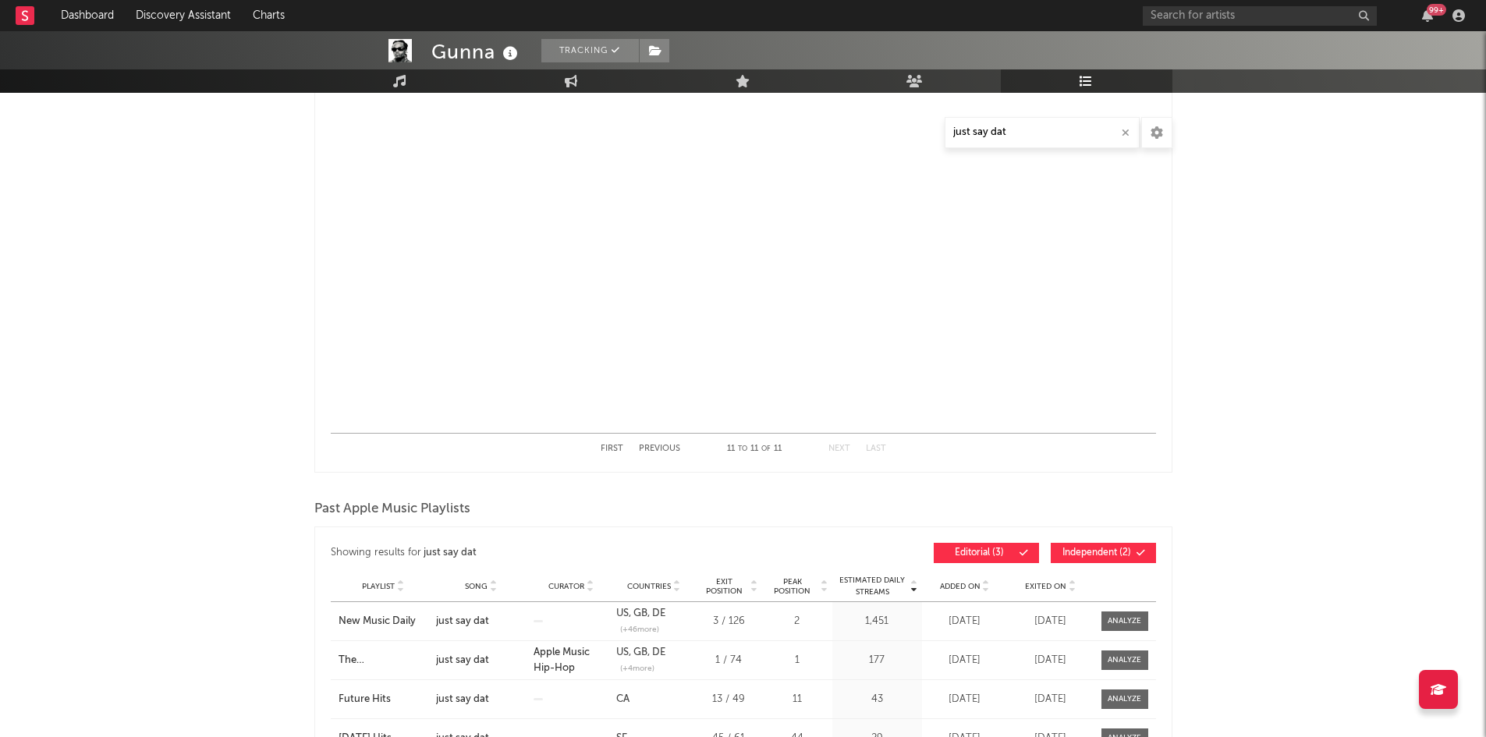
scroll to position [0, 0]
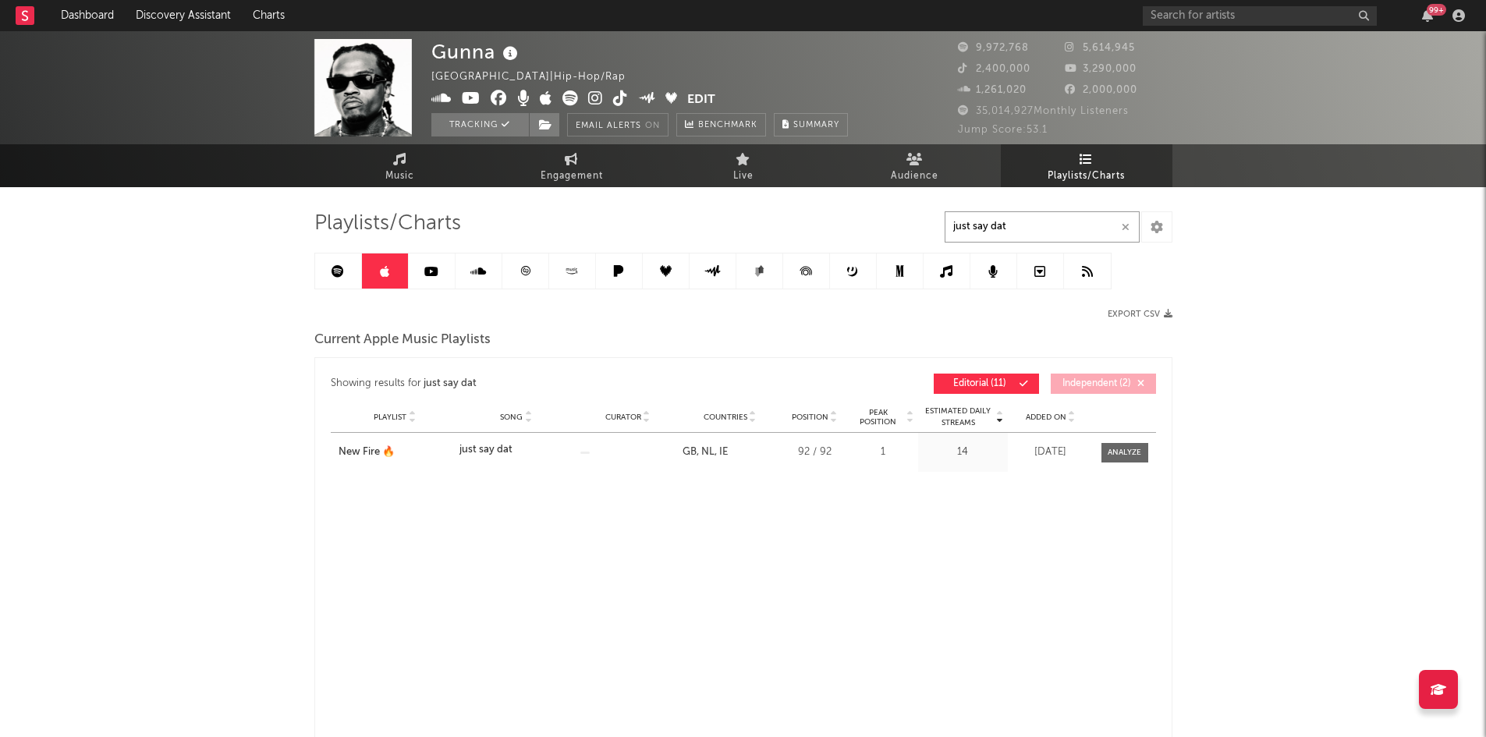
drag, startPoint x: 1039, startPoint y: 233, endPoint x: 758, endPoint y: 250, distance: 281.4
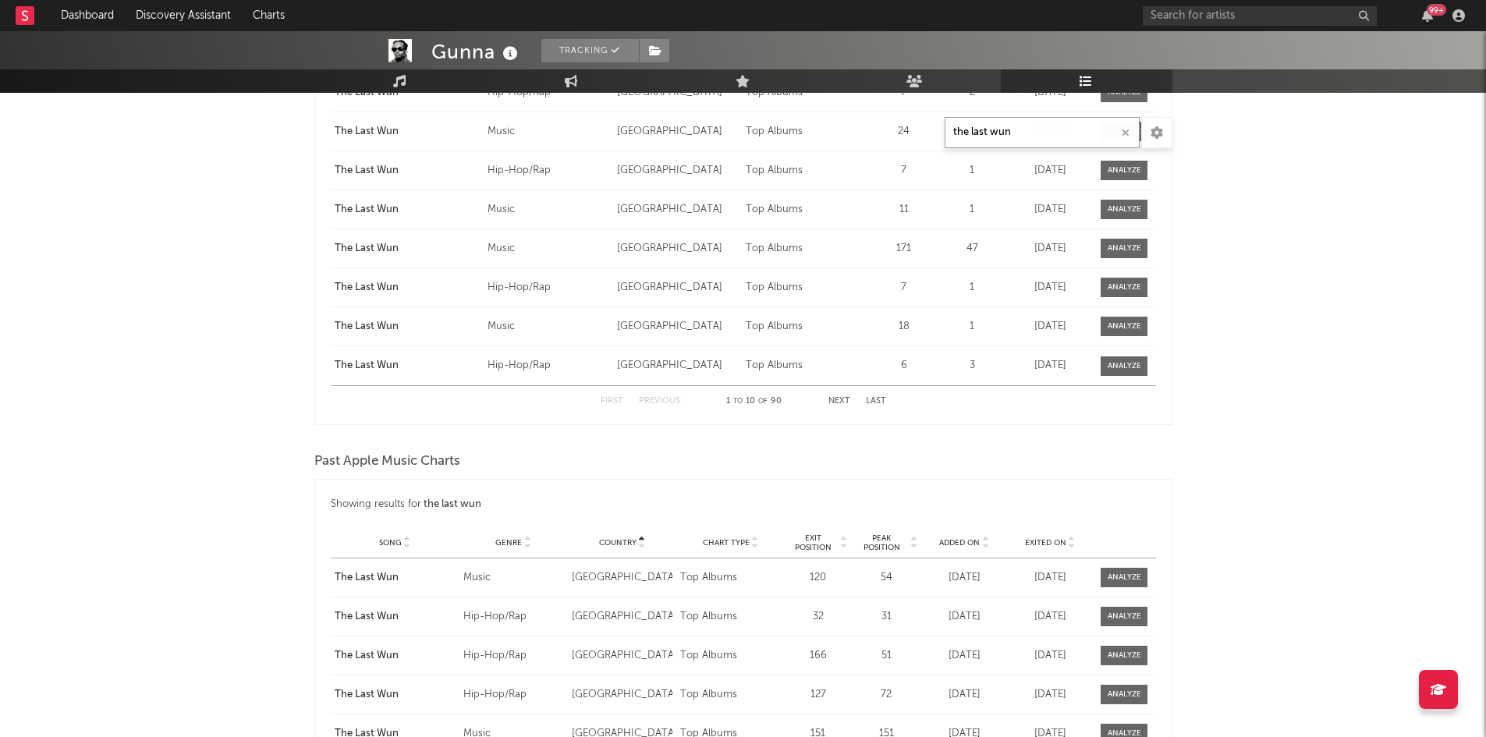
scroll to position [1014, 0]
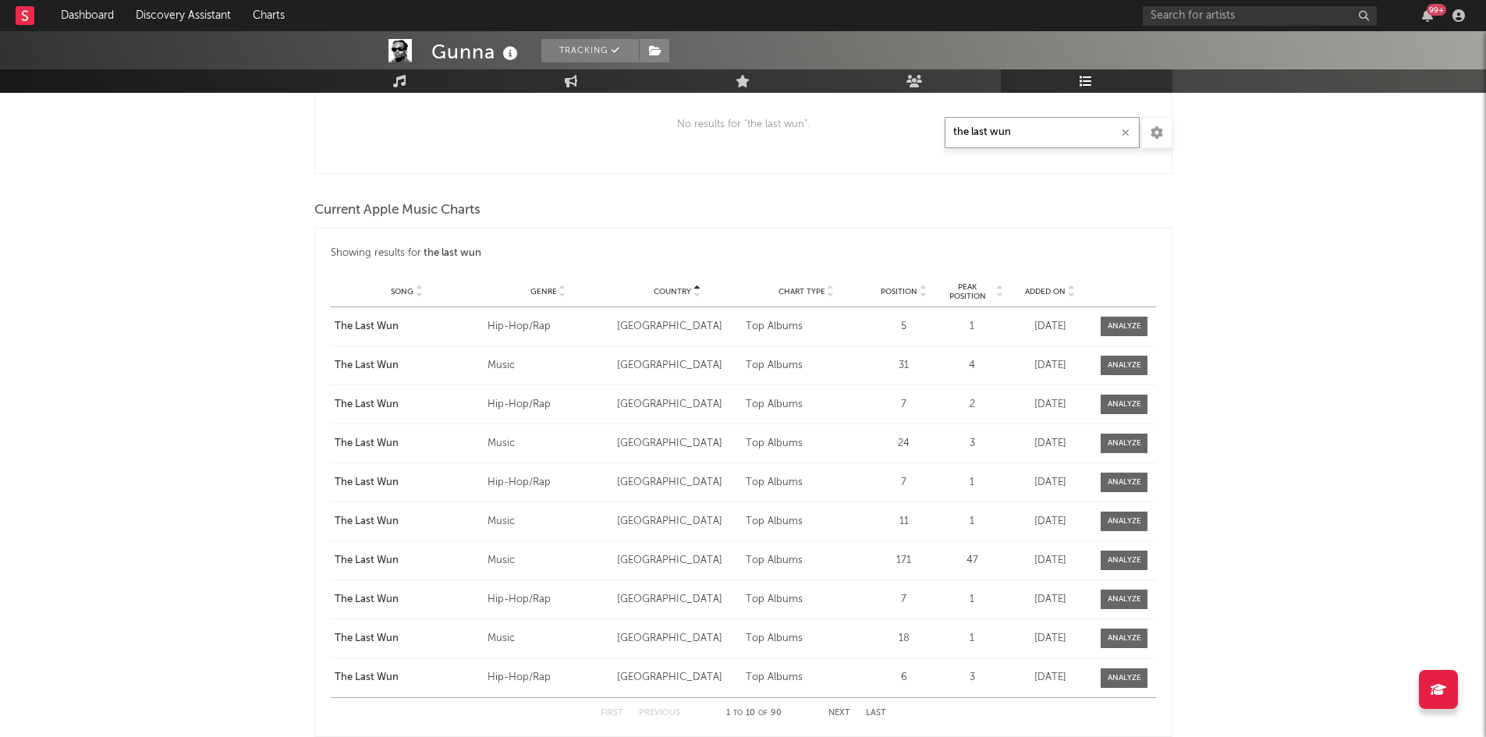
click at [840, 712] on button "Next" at bounding box center [840, 713] width 22 height 9
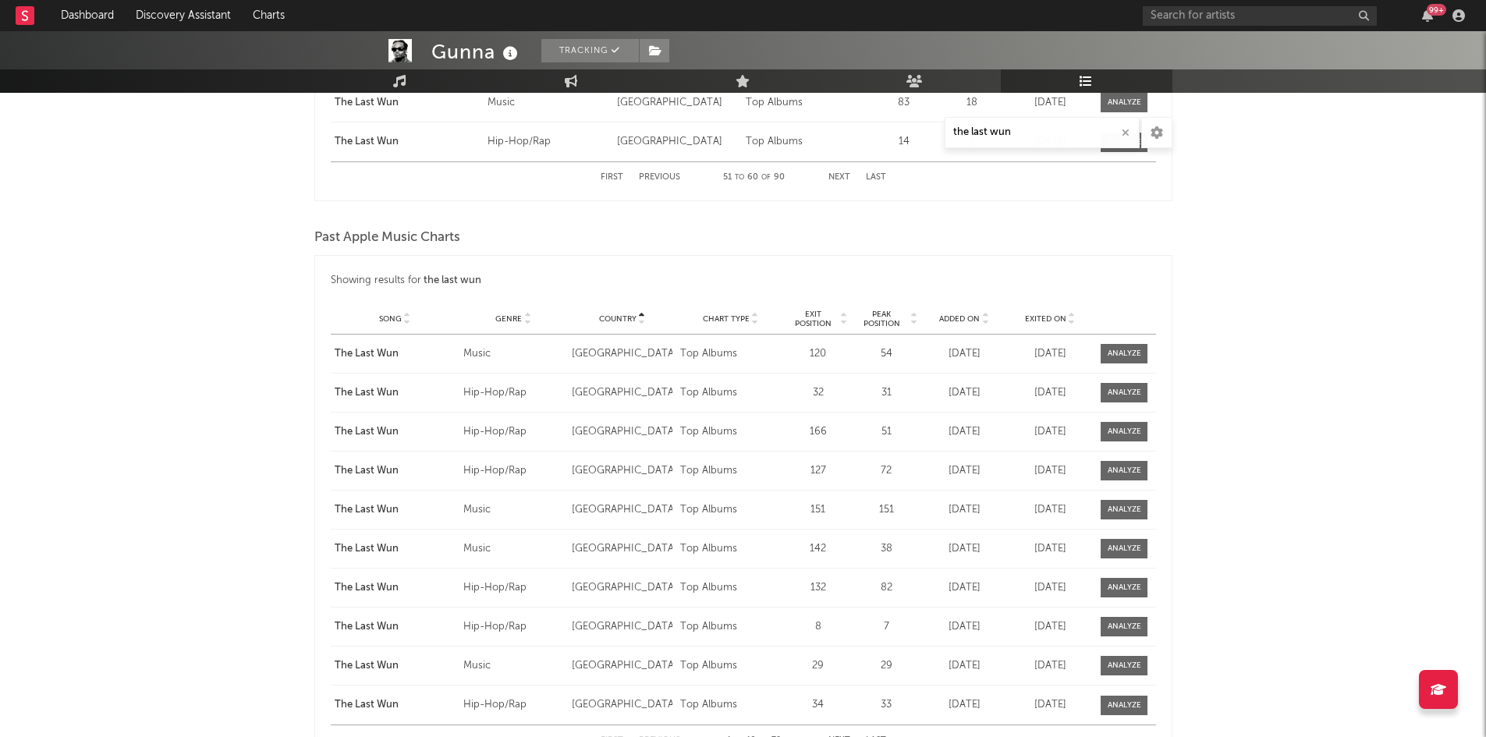
scroll to position [1561, 0]
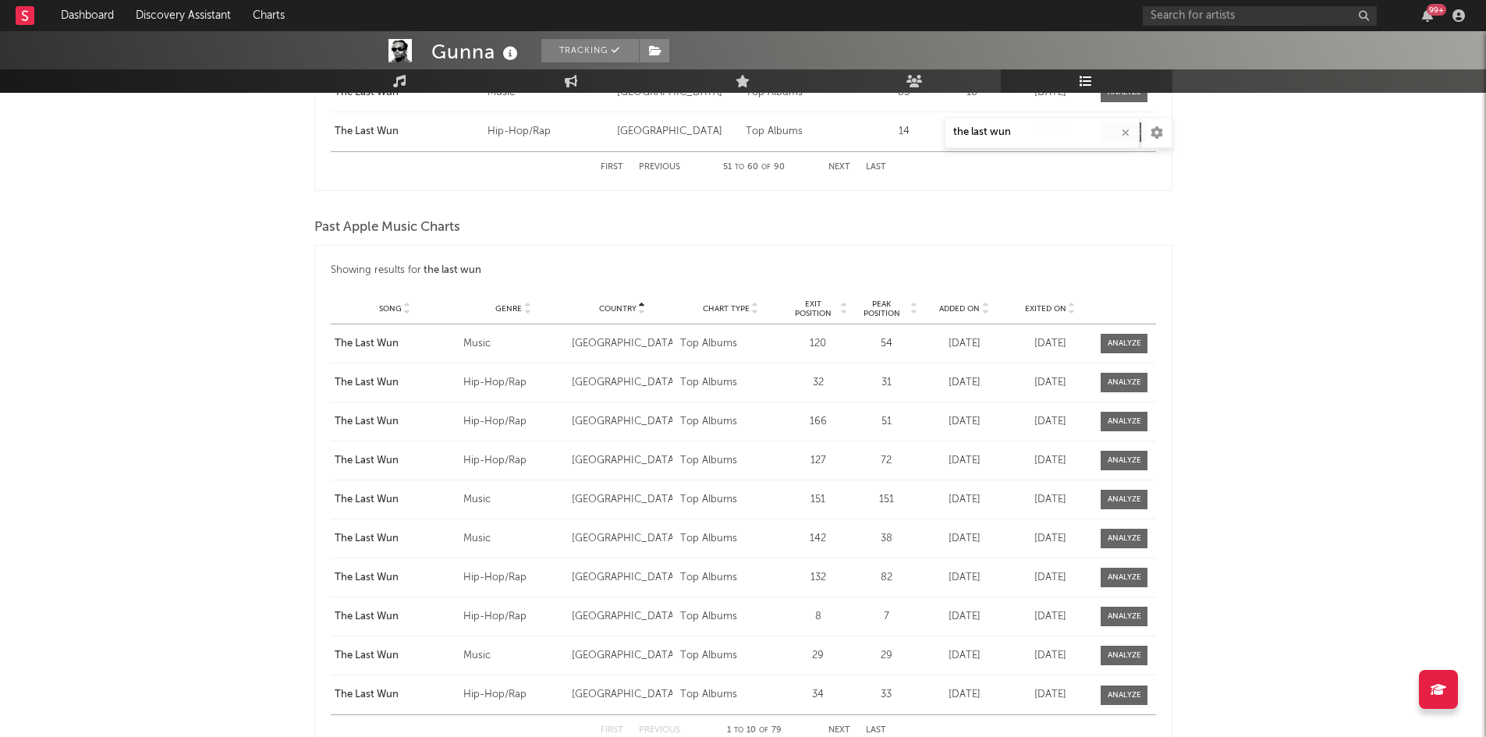
click at [613, 314] on div "Country" at bounding box center [622, 309] width 101 height 12
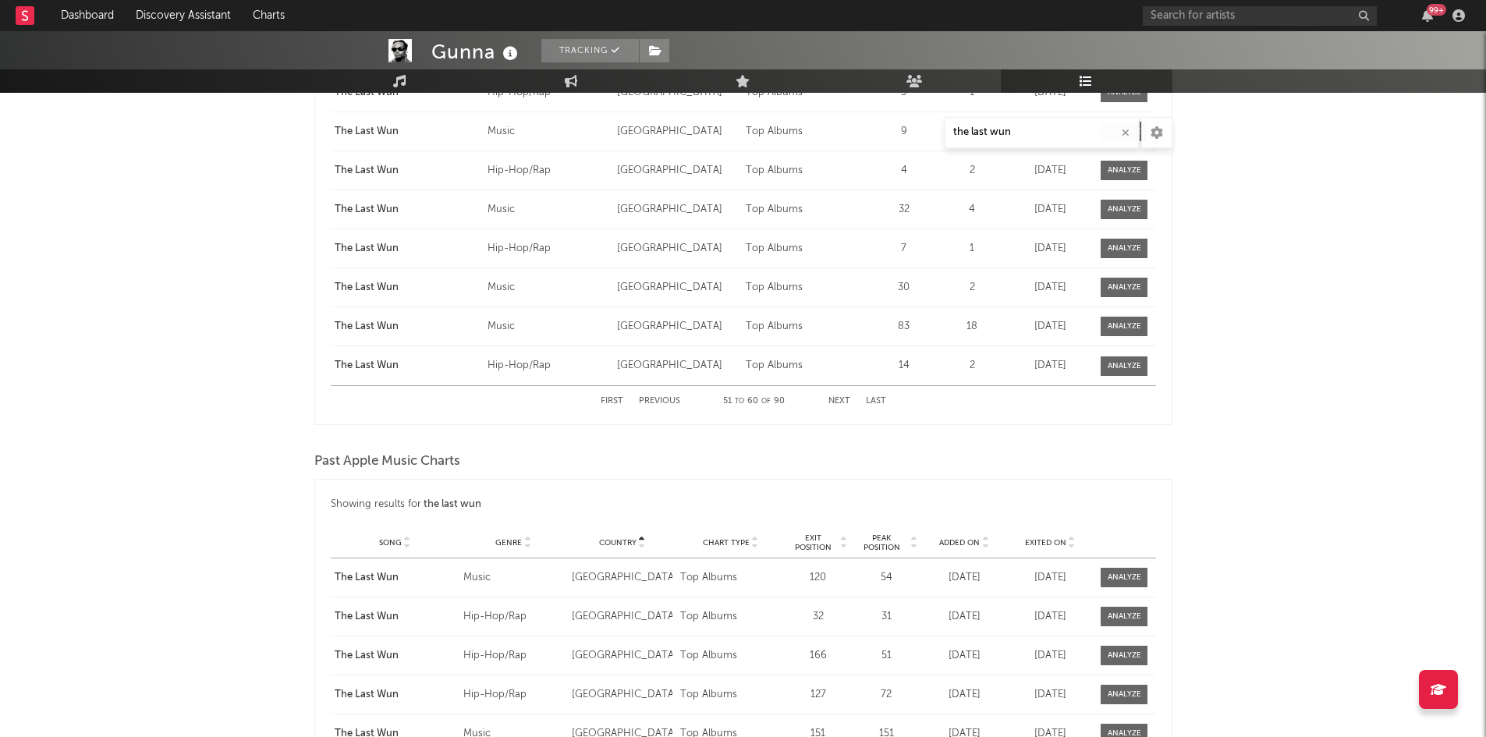
click at [618, 399] on button "First" at bounding box center [612, 401] width 23 height 9
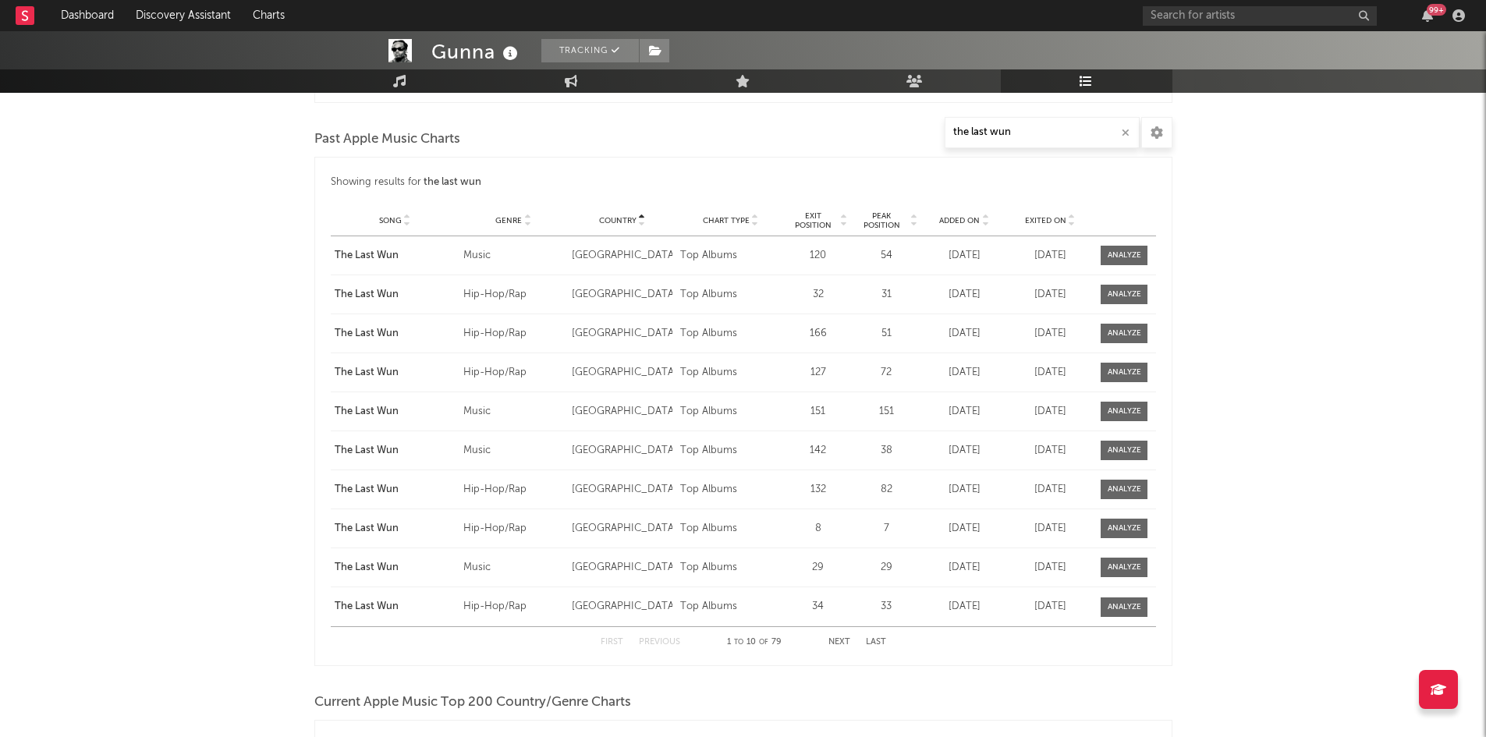
scroll to position [1717, 0]
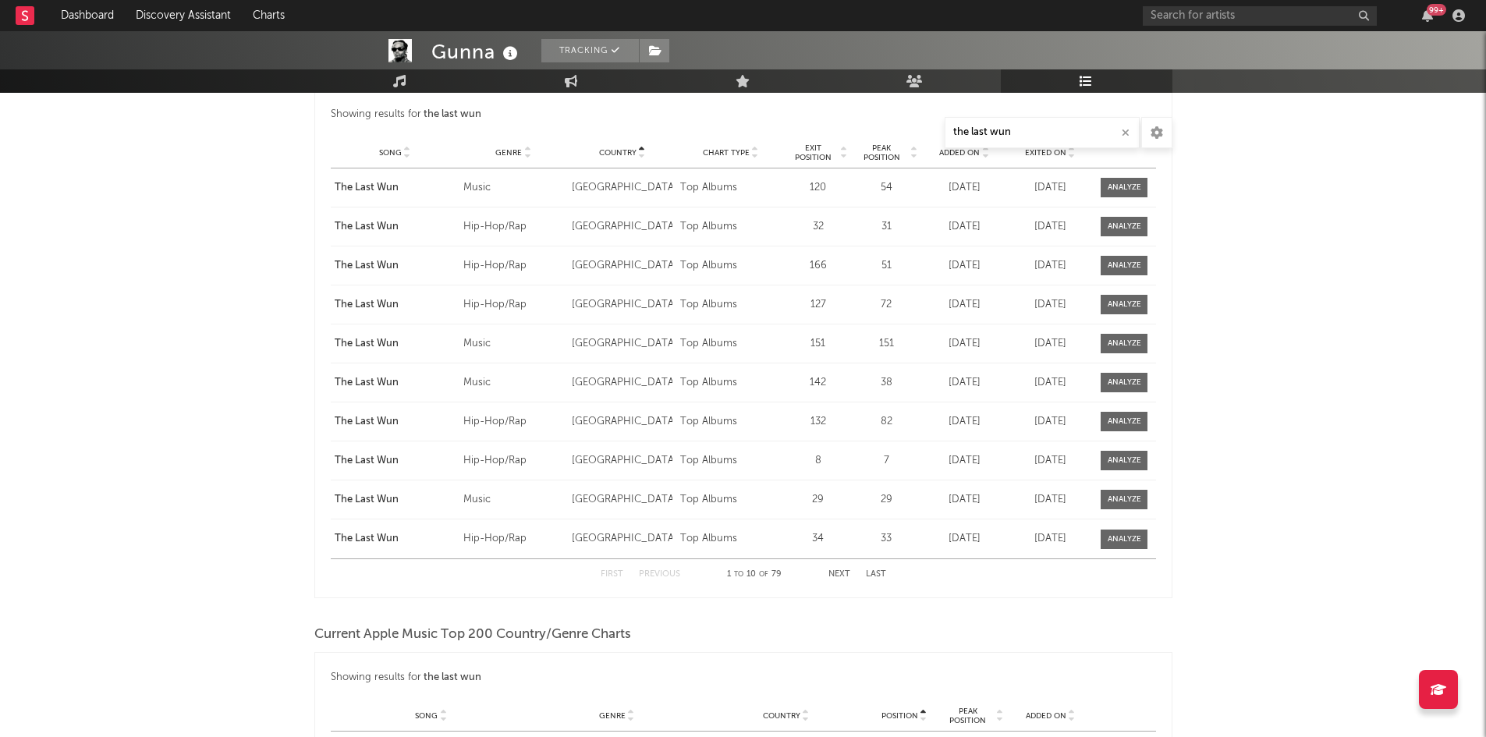
click at [842, 575] on button "Next" at bounding box center [840, 574] width 22 height 9
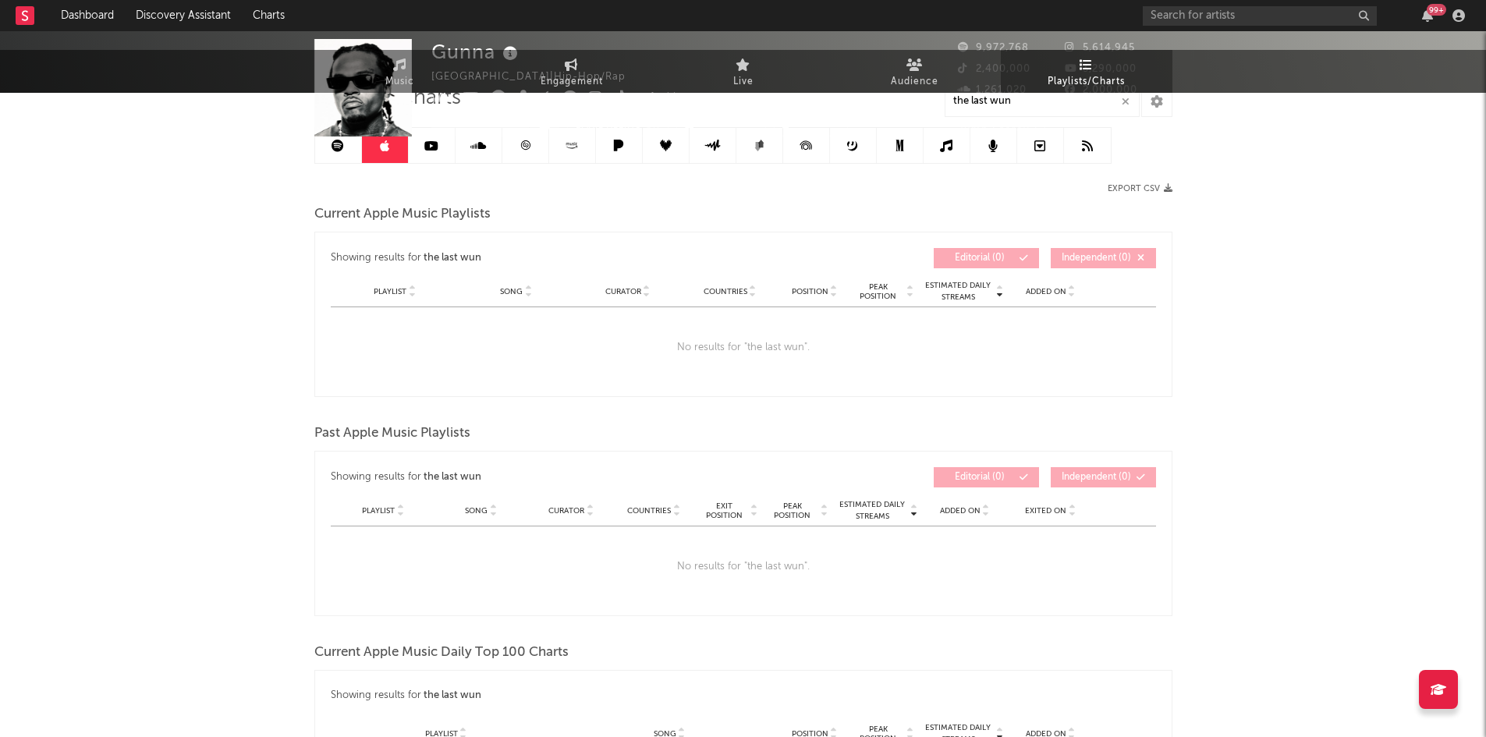
scroll to position [0, 0]
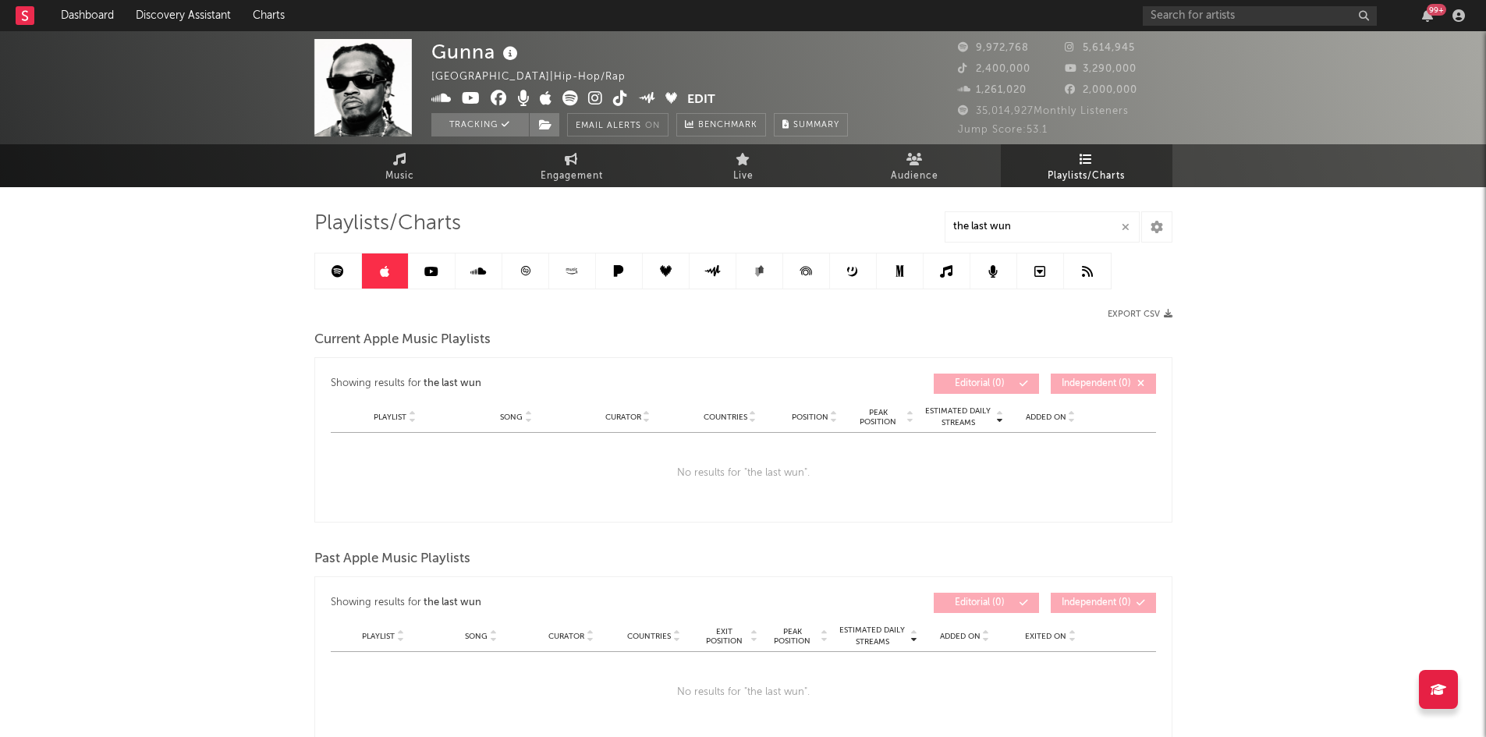
click at [344, 278] on link at bounding box center [338, 271] width 47 height 35
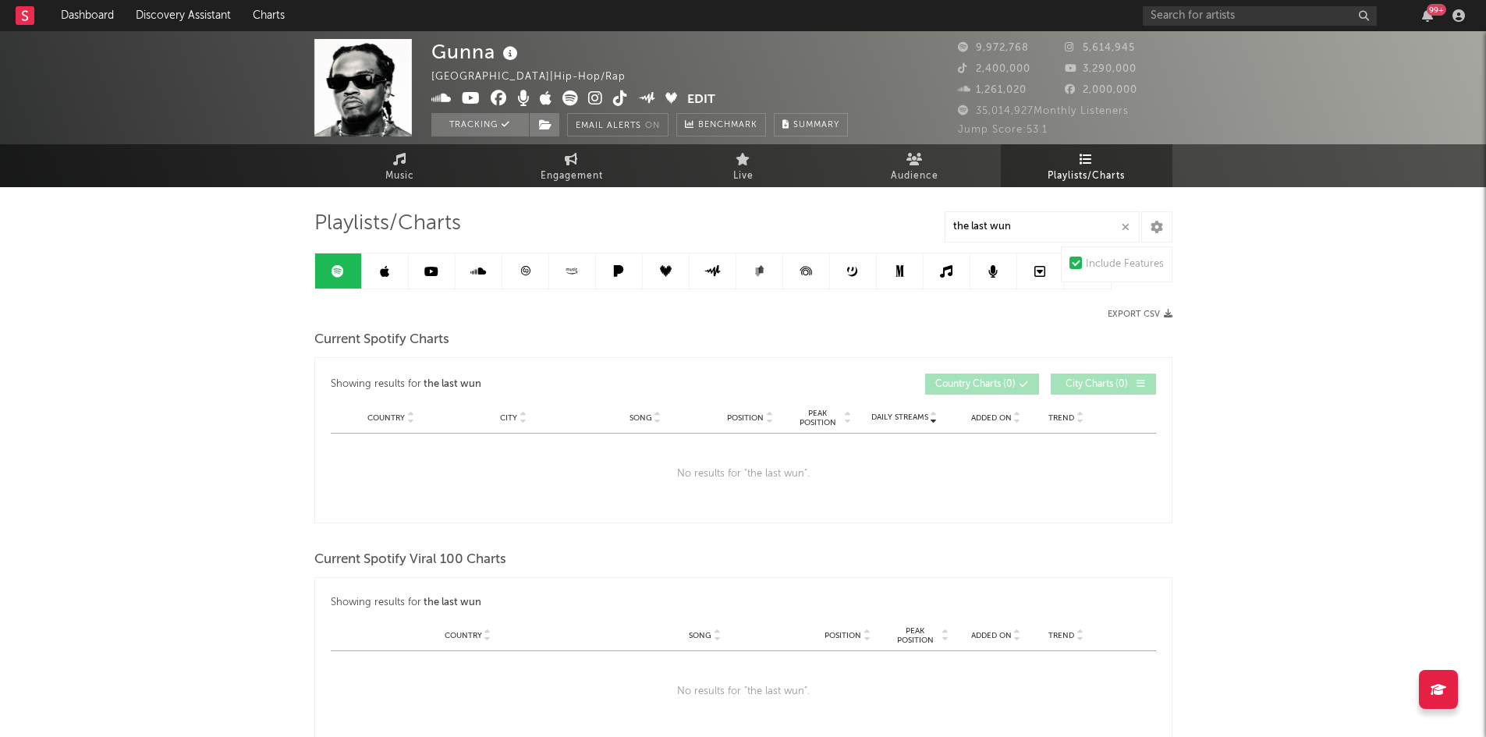
click at [564, 271] on icon at bounding box center [572, 271] width 18 height 12
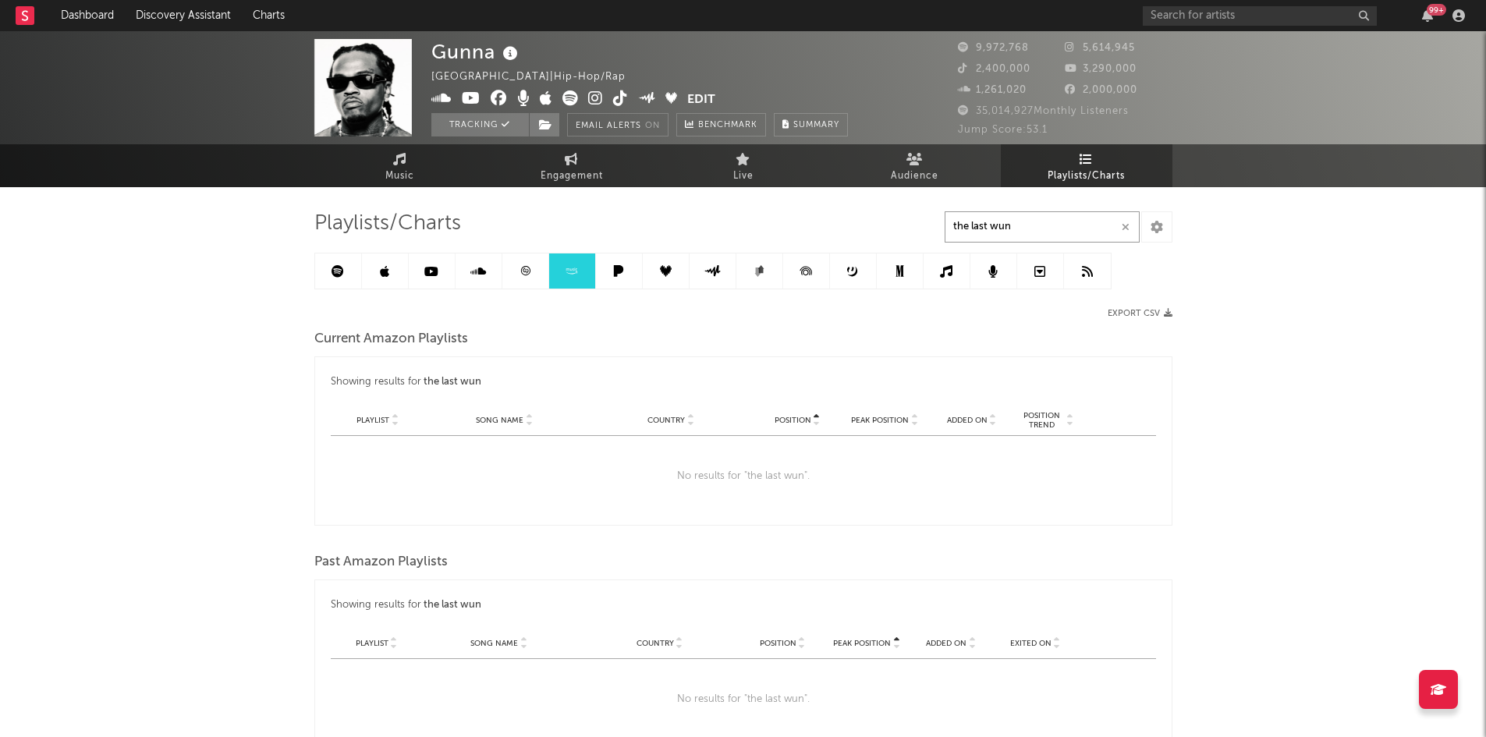
drag, startPoint x: 1050, startPoint y: 226, endPoint x: 660, endPoint y: 195, distance: 391.4
click at [660, 195] on div "Playlists/Charts the last wun Export CSV Current Amazon Playlists Showing resul…" at bounding box center [743, 491] width 858 height 609
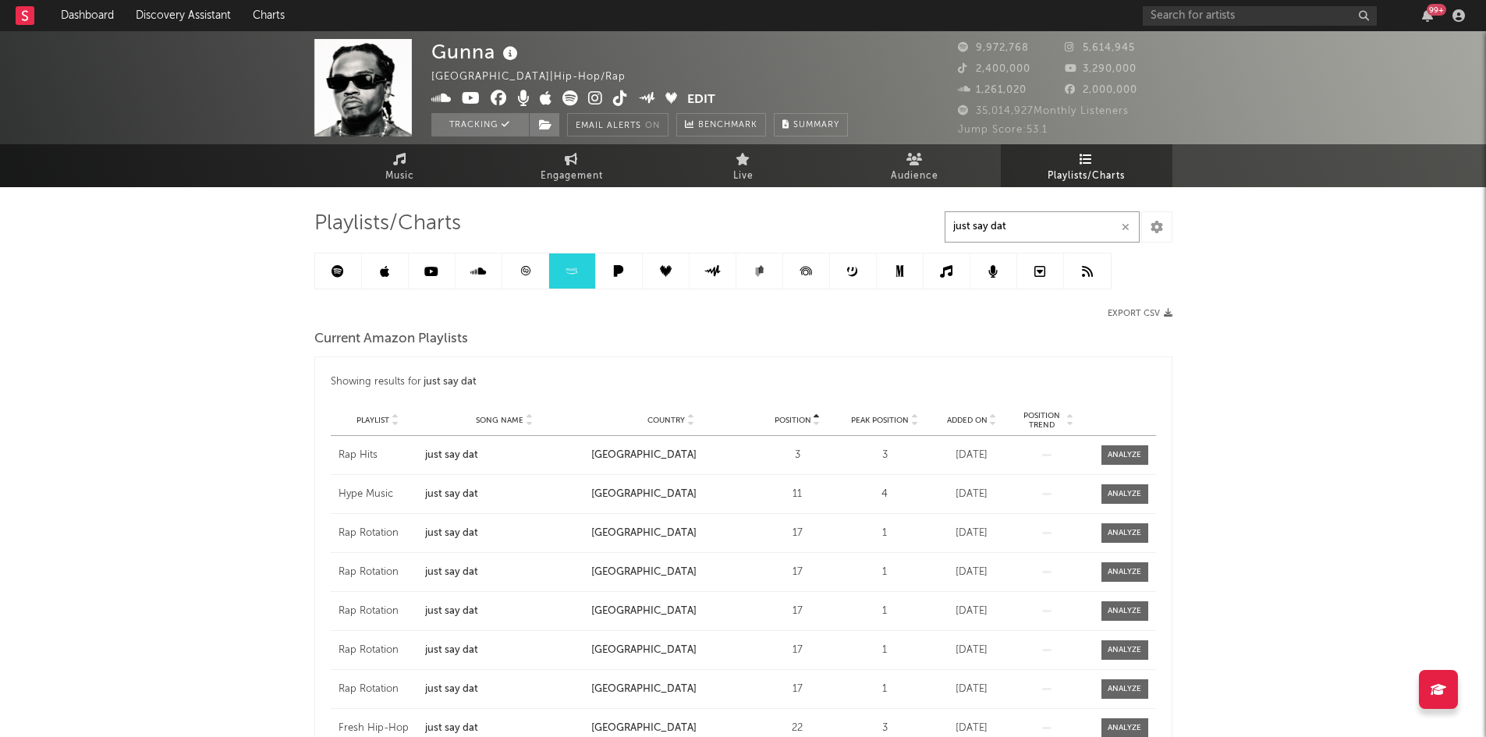
type input "just say dat"
click at [651, 416] on span "Country" at bounding box center [666, 420] width 37 height 9
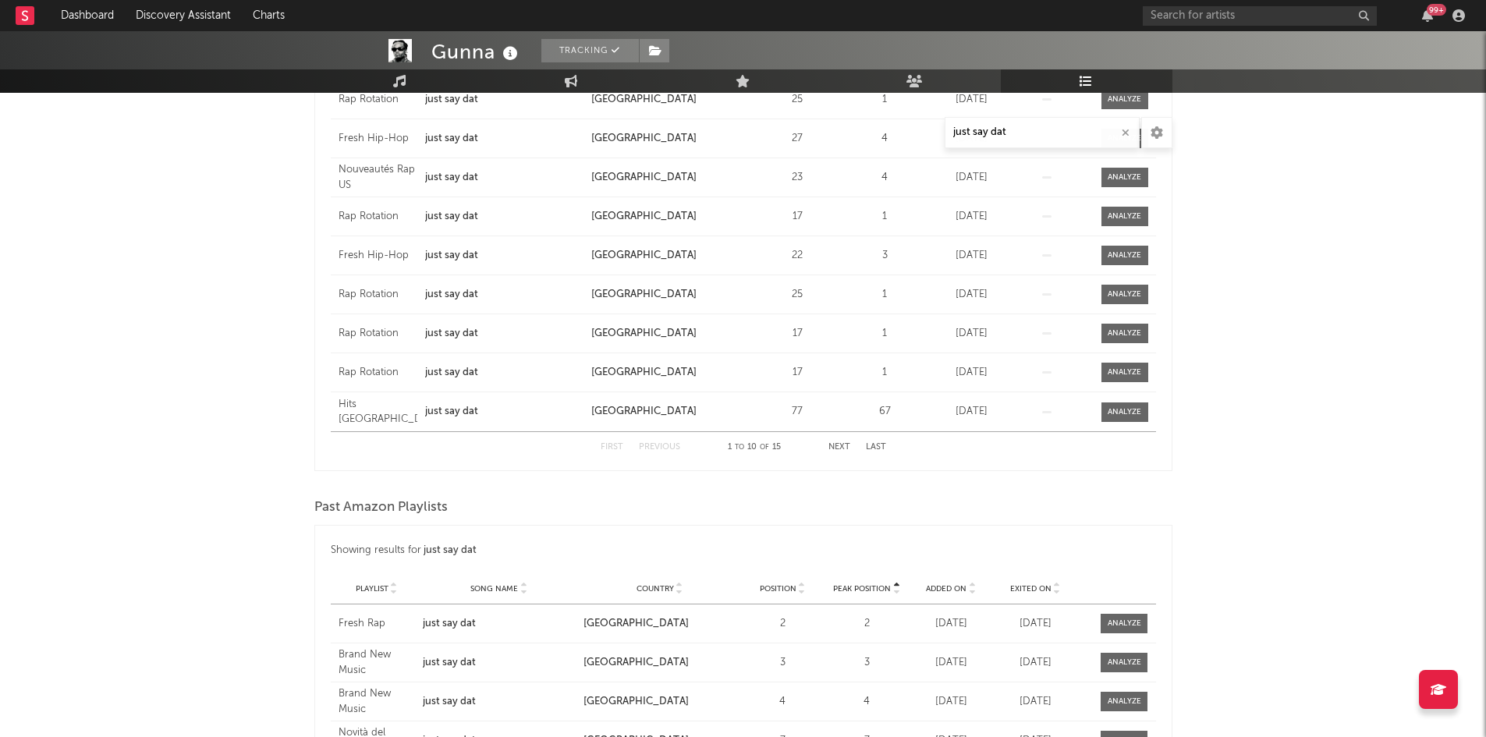
scroll to position [468, 0]
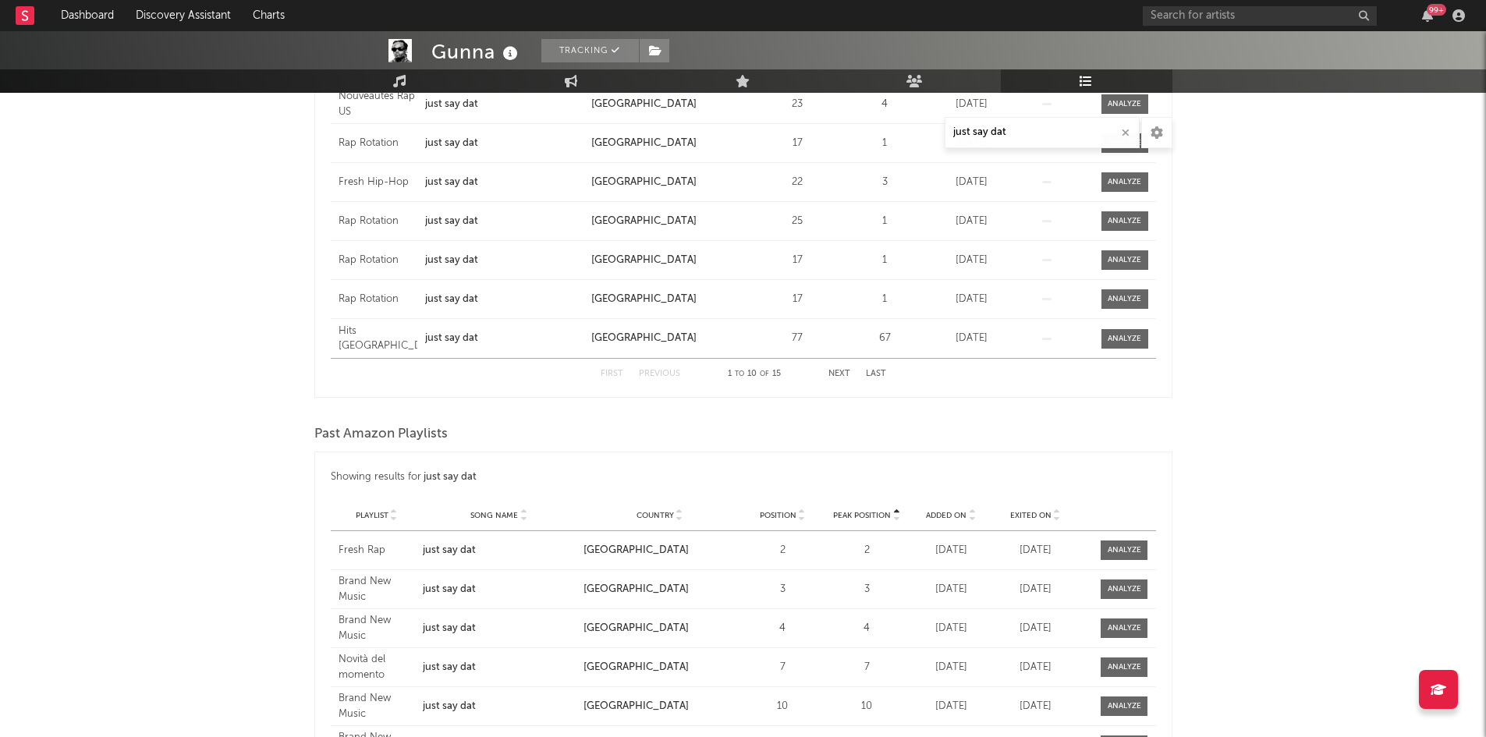
click at [643, 511] on span "Country" at bounding box center [655, 515] width 37 height 9
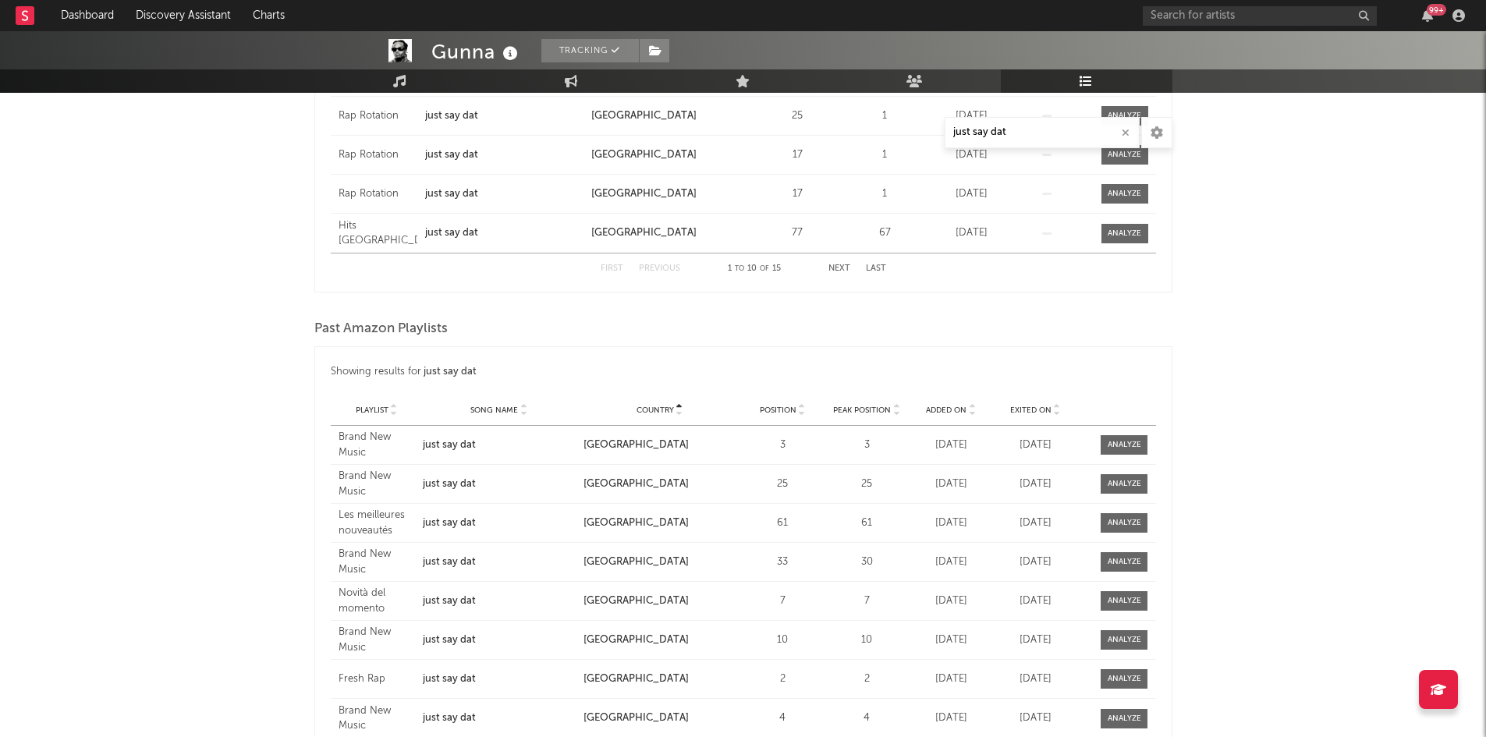
scroll to position [707, 0]
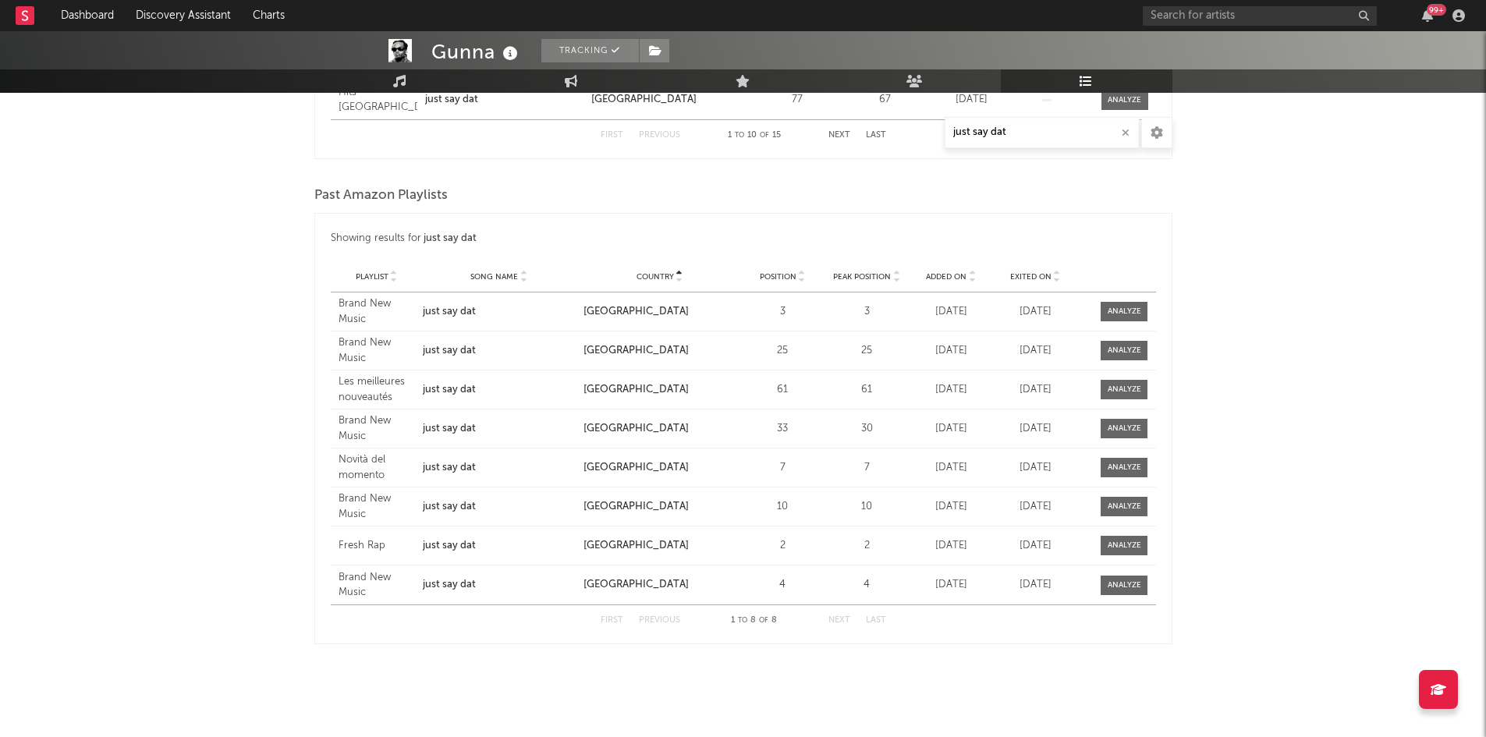
click at [1226, 434] on div "Gunna Tracking [GEOGRAPHIC_DATA] | Hip-Hop/Rap Edit Tracking Email Alerts On Be…" at bounding box center [743, 31] width 1486 height 1414
